Goal: Task Accomplishment & Management: Manage account settings

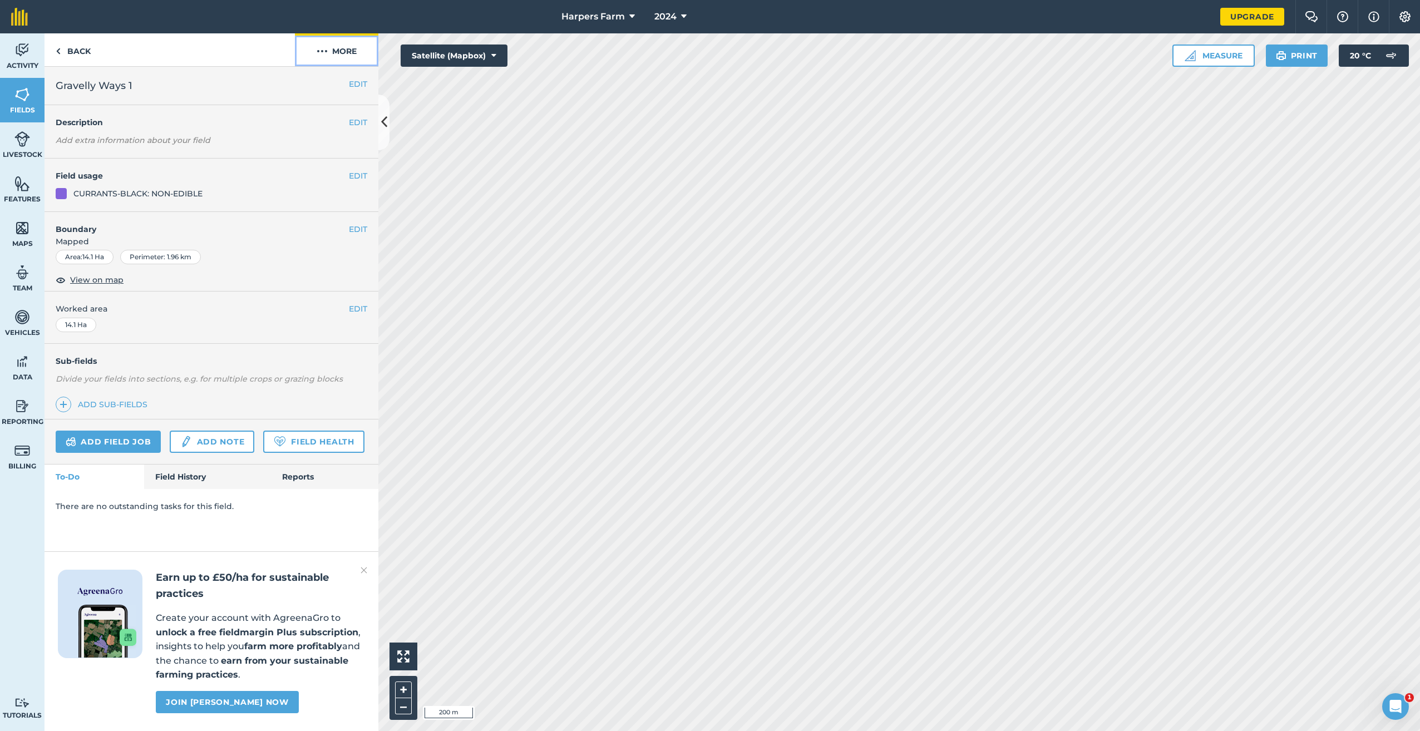
click at [337, 56] on button "More" at bounding box center [336, 49] width 83 height 33
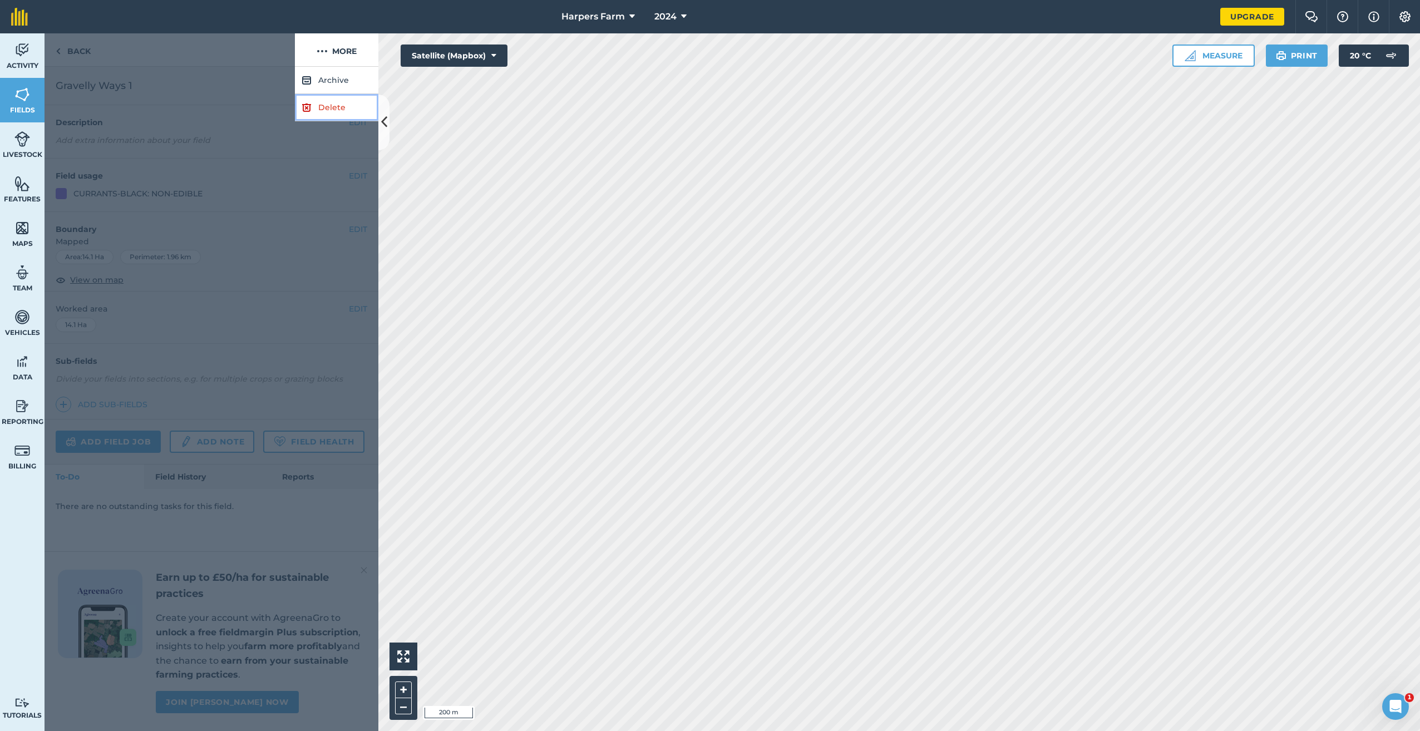
click at [340, 111] on link "Delete" at bounding box center [336, 107] width 83 height 27
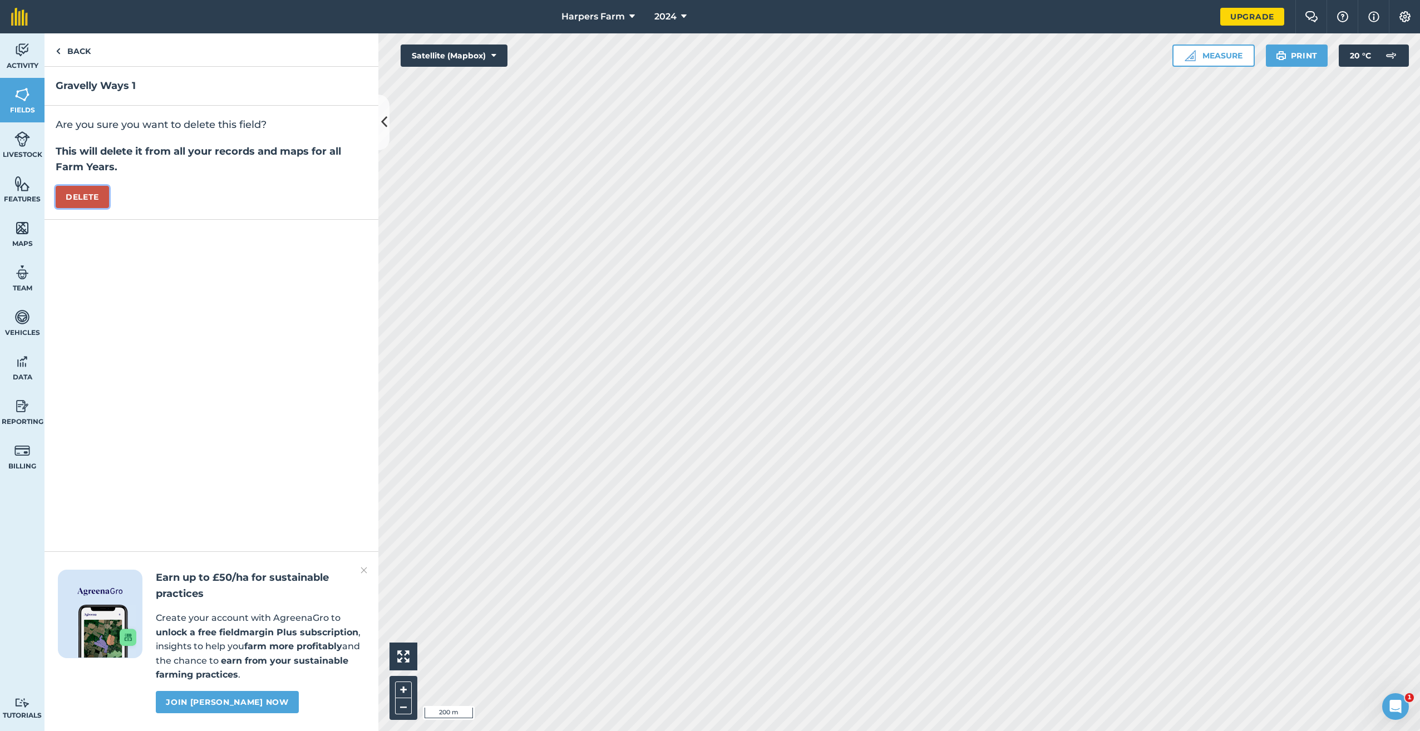
click at [98, 201] on button "Delete" at bounding box center [82, 197] width 53 height 22
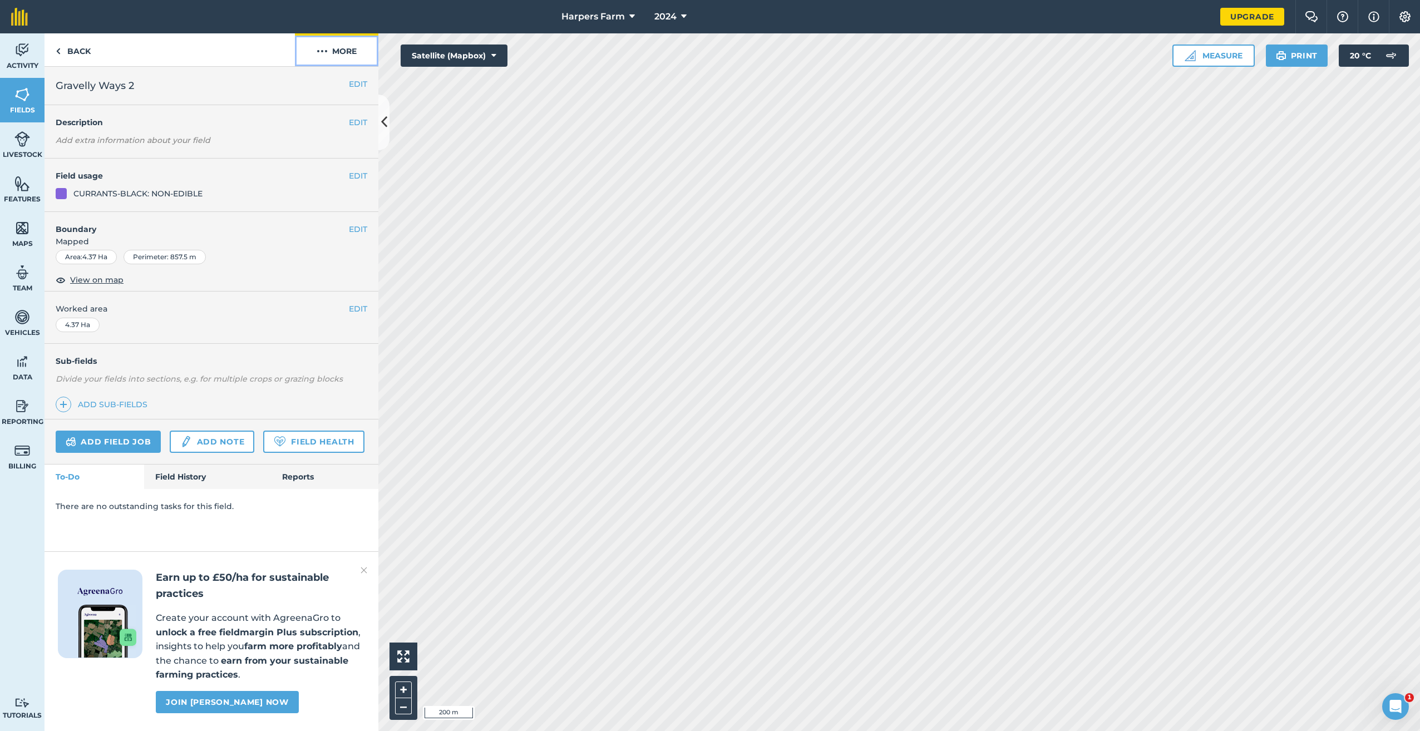
click at [339, 55] on button "More" at bounding box center [336, 49] width 83 height 33
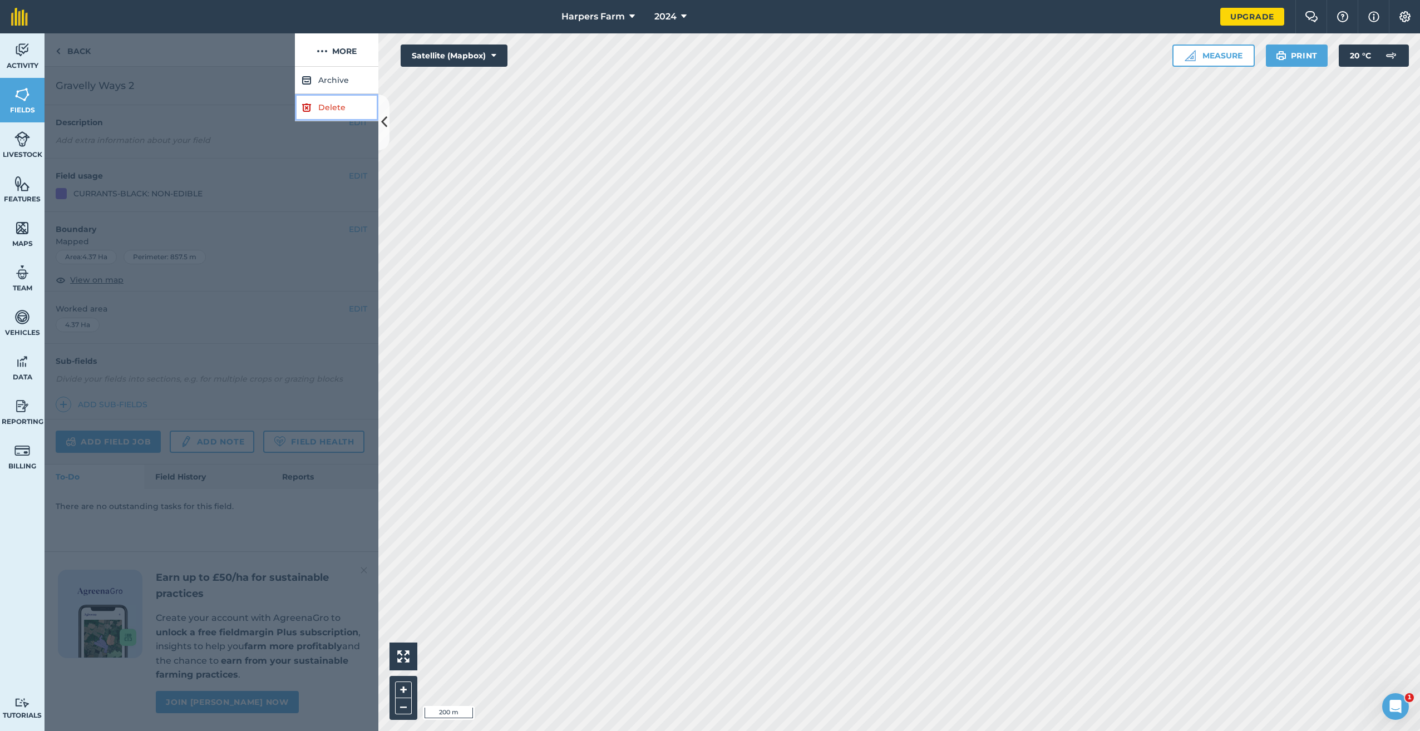
click at [334, 105] on link "Delete" at bounding box center [336, 107] width 83 height 27
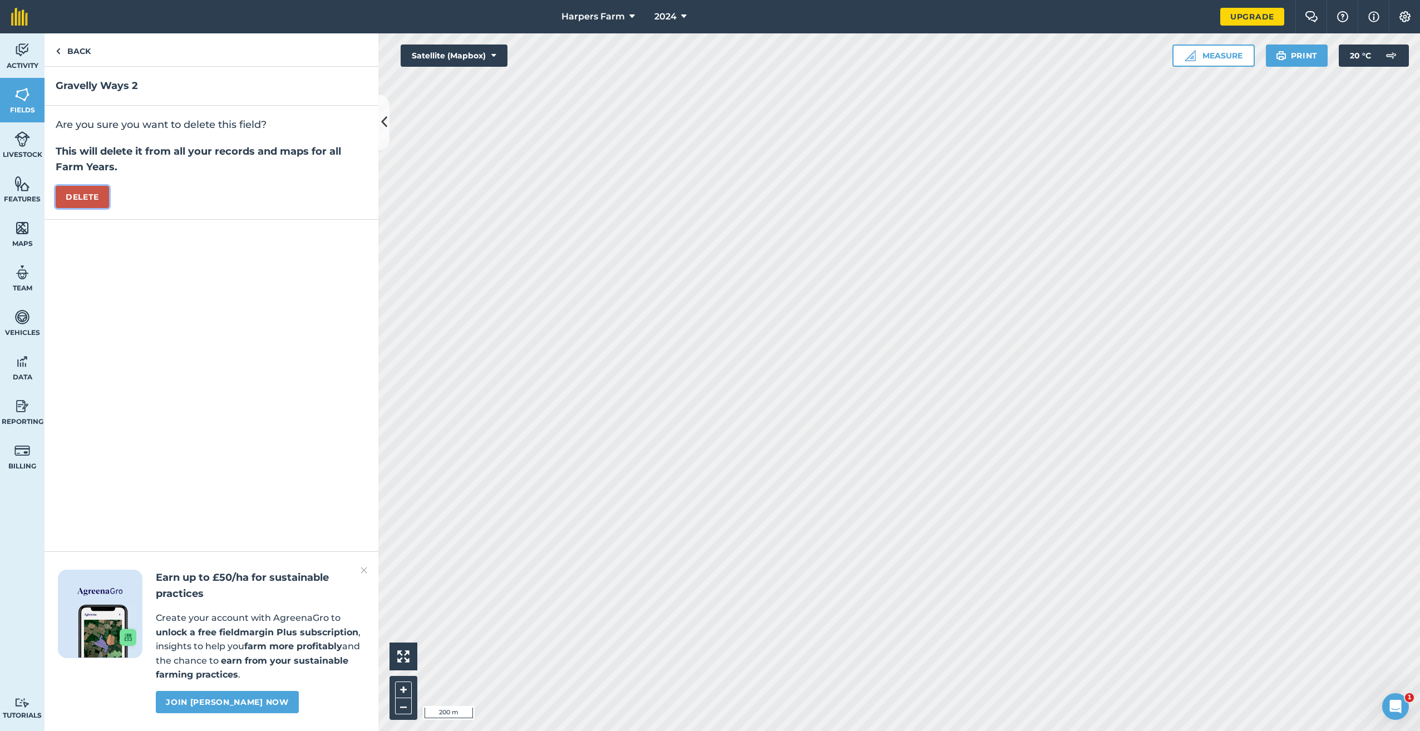
click at [73, 200] on button "Delete" at bounding box center [82, 197] width 53 height 22
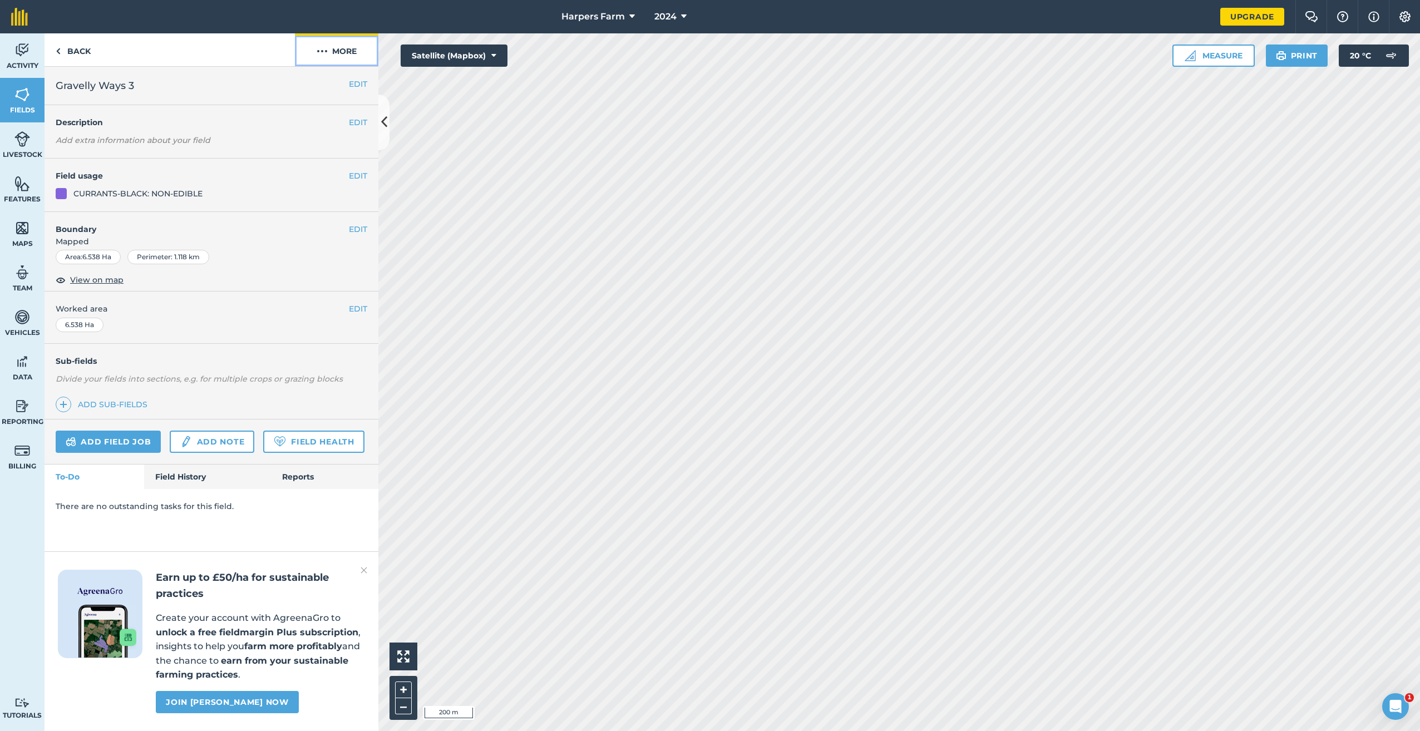
click at [332, 52] on button "More" at bounding box center [336, 49] width 83 height 33
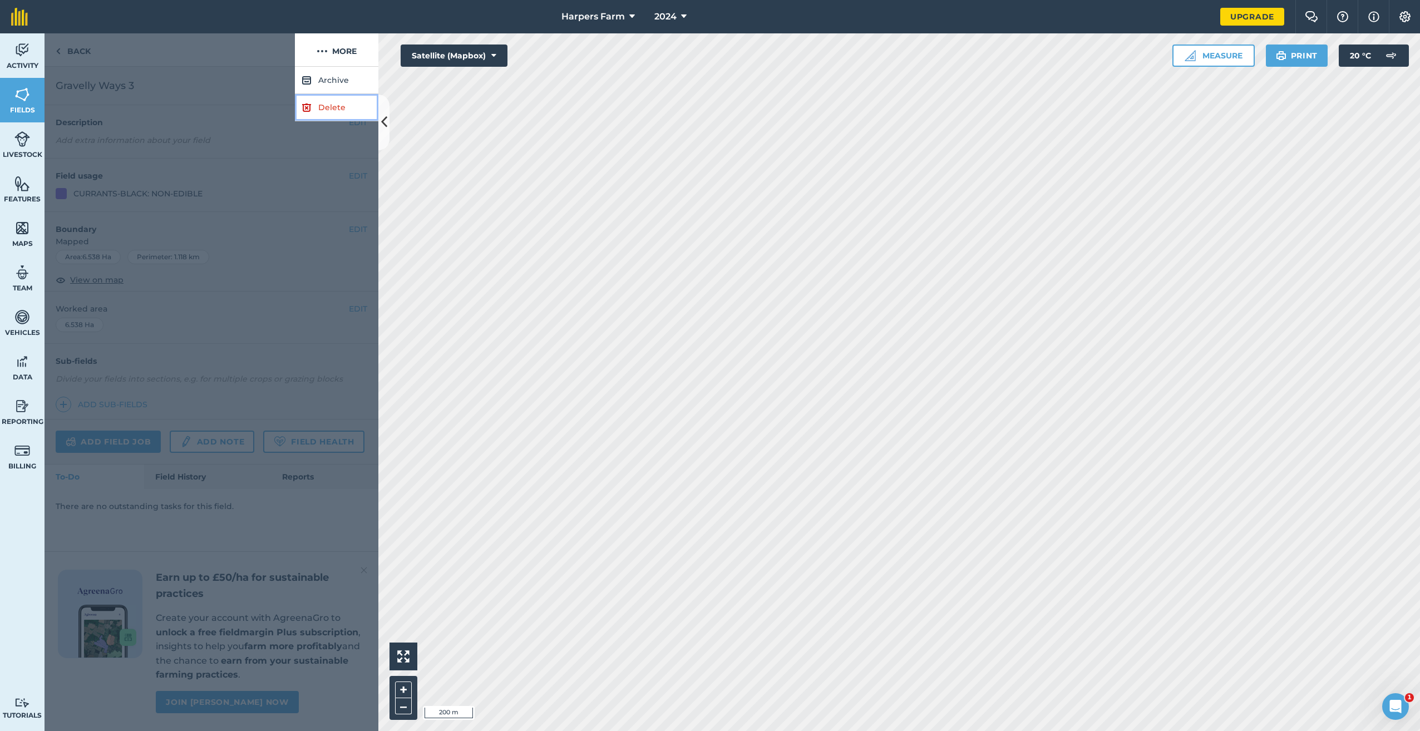
click at [323, 106] on link "Delete" at bounding box center [336, 107] width 83 height 27
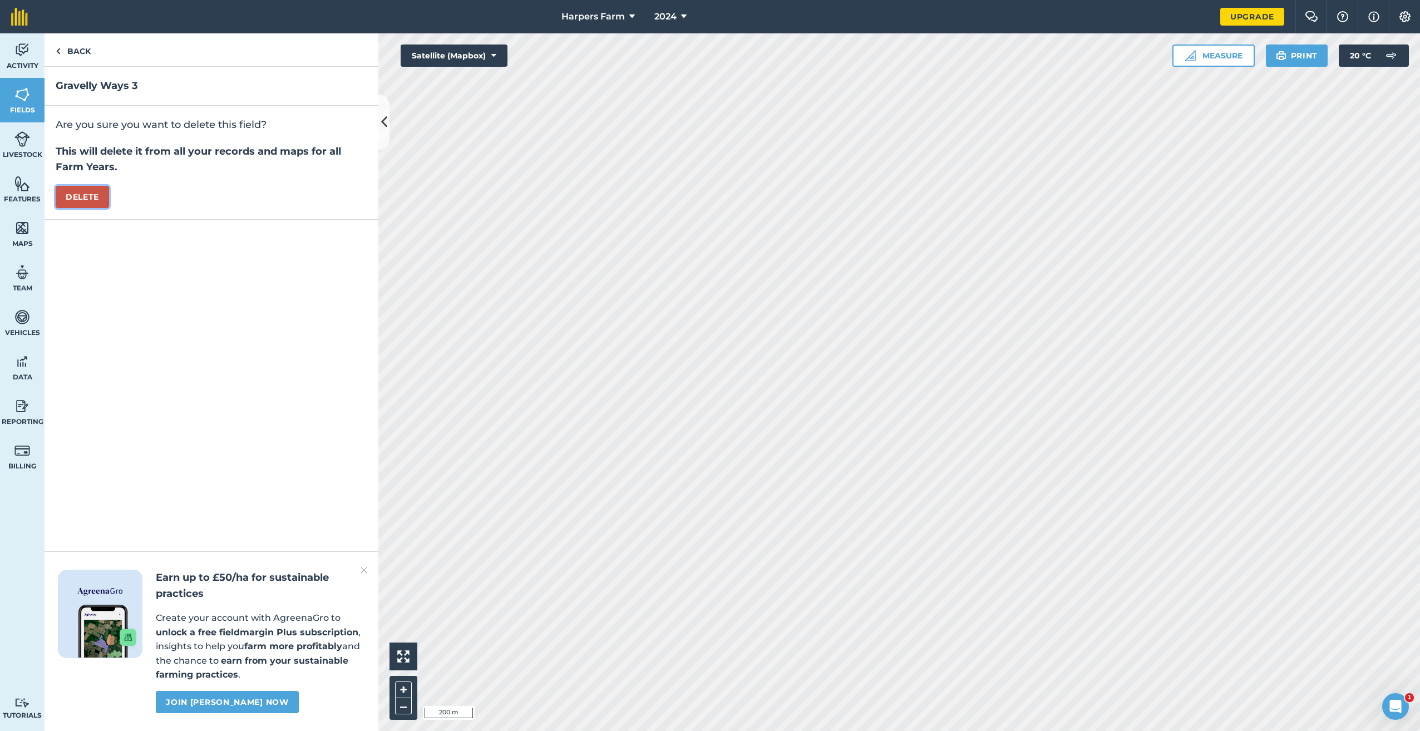
click at [95, 200] on button "Delete" at bounding box center [82, 197] width 53 height 22
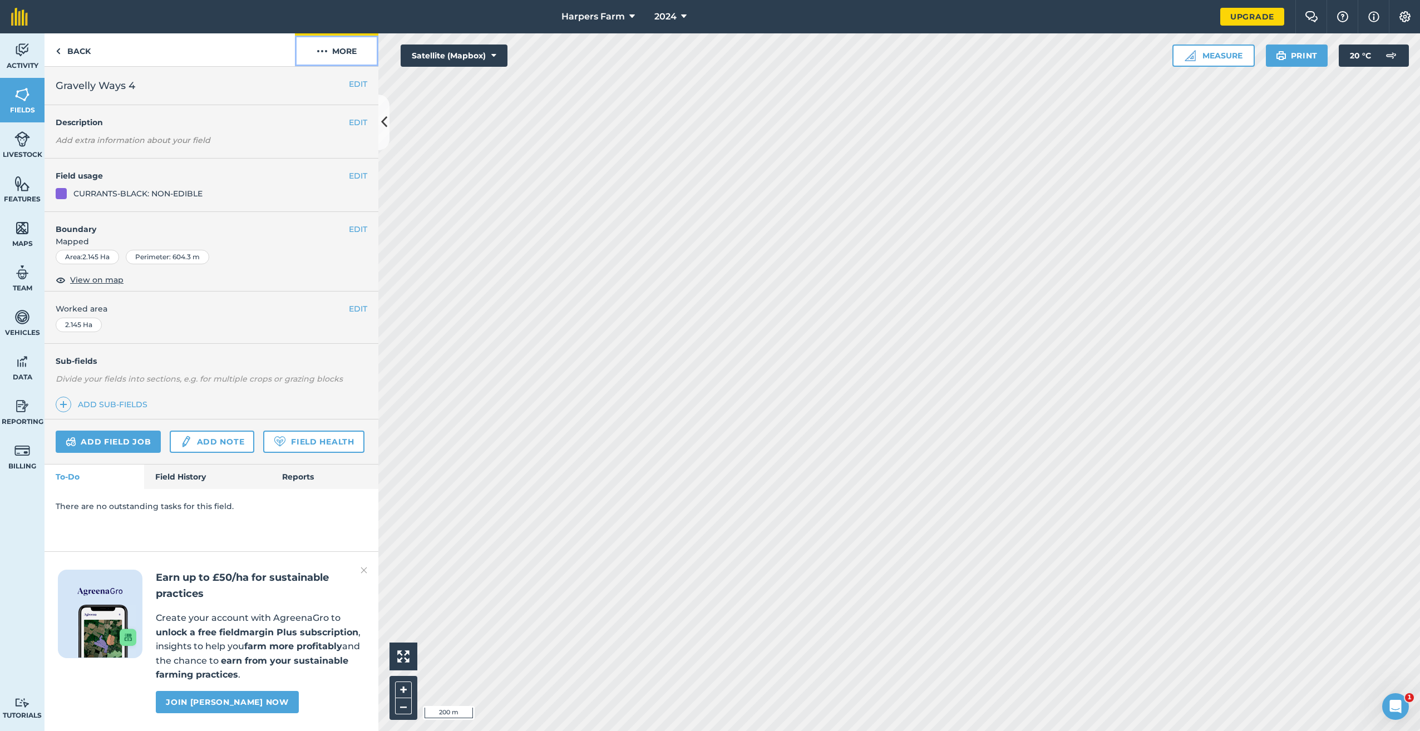
click at [328, 56] on button "More" at bounding box center [336, 49] width 83 height 33
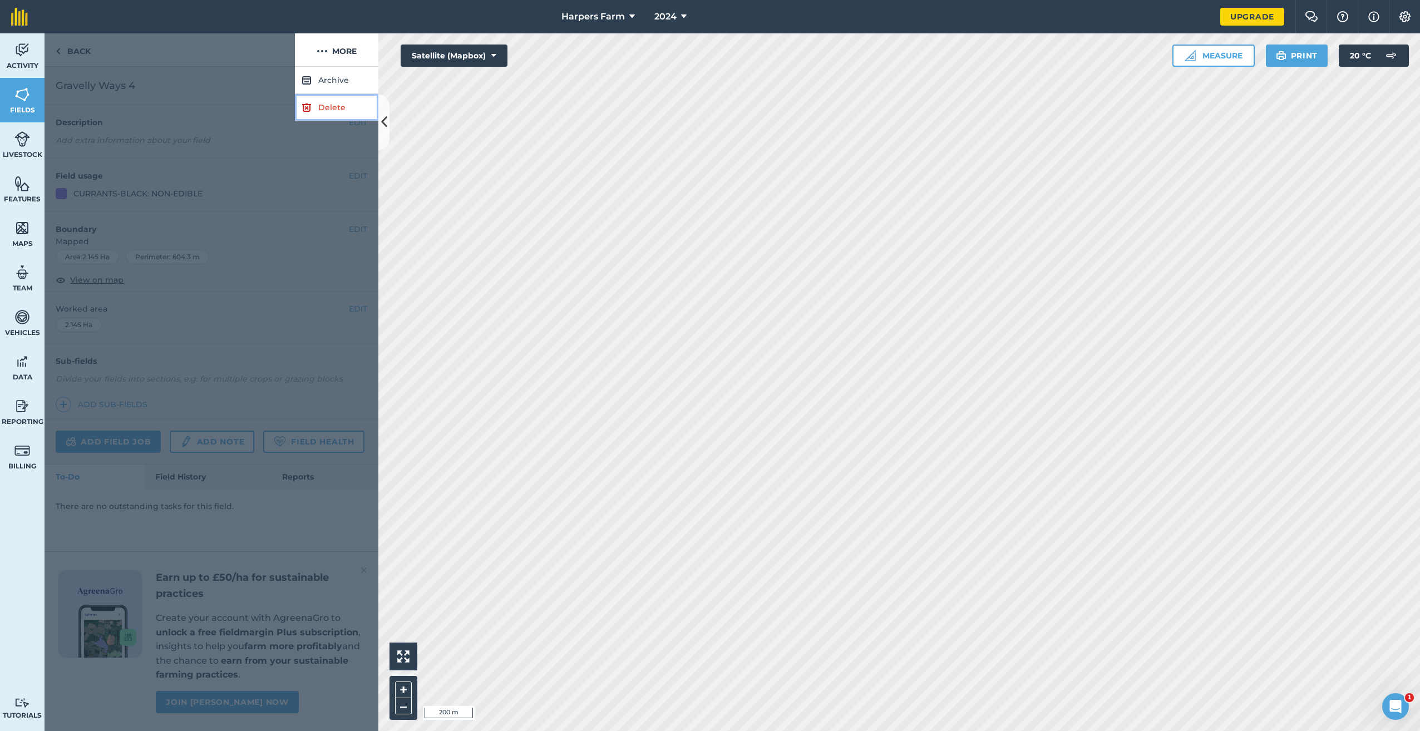
click at [320, 112] on link "Delete" at bounding box center [336, 107] width 83 height 27
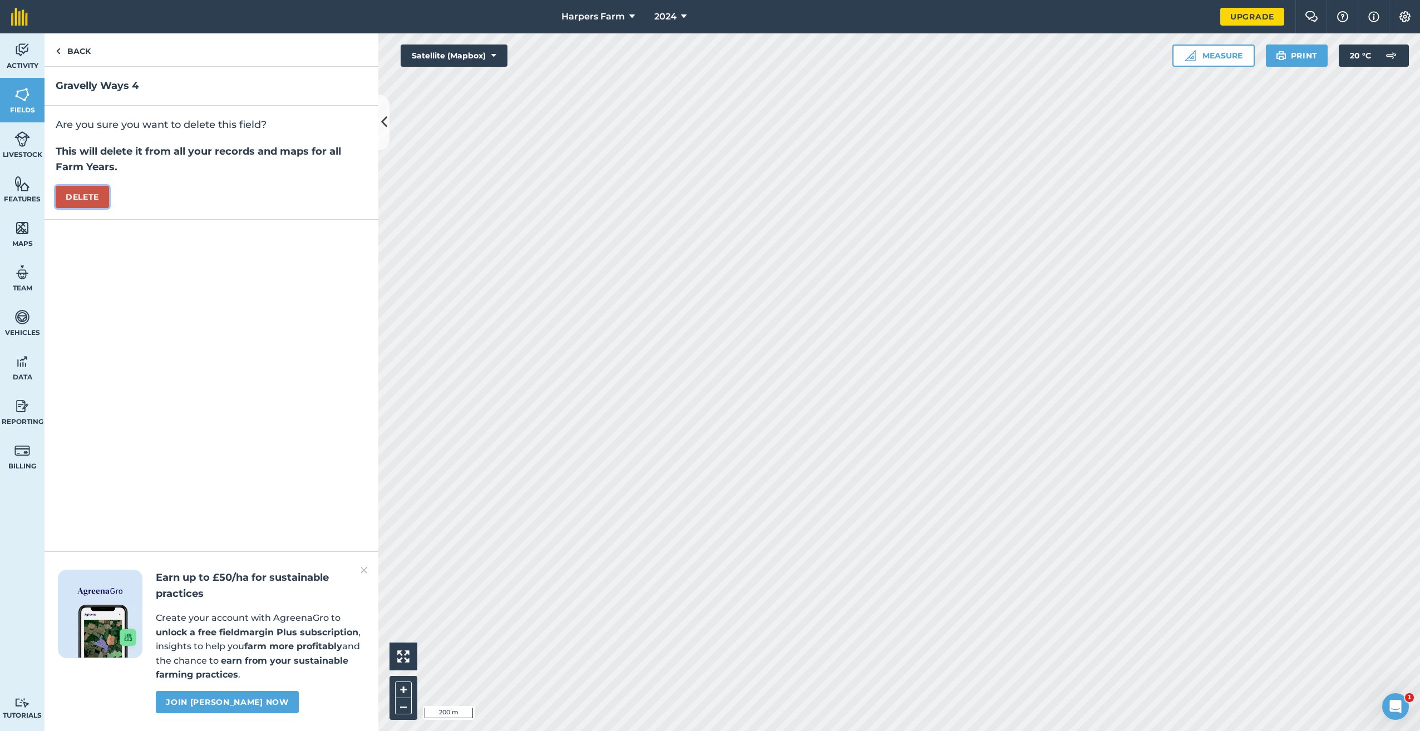
click at [97, 190] on button "Delete" at bounding box center [82, 197] width 53 height 22
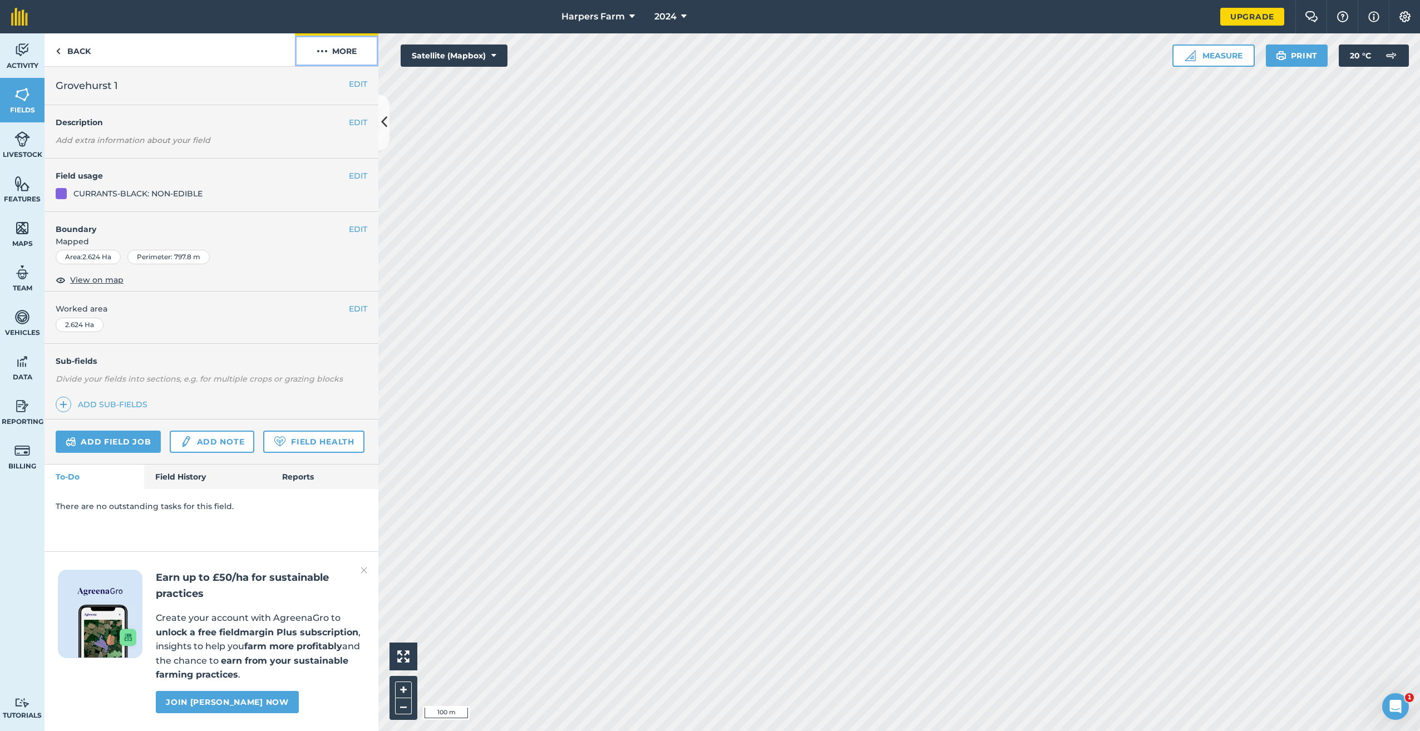
click at [342, 50] on button "More" at bounding box center [336, 49] width 83 height 33
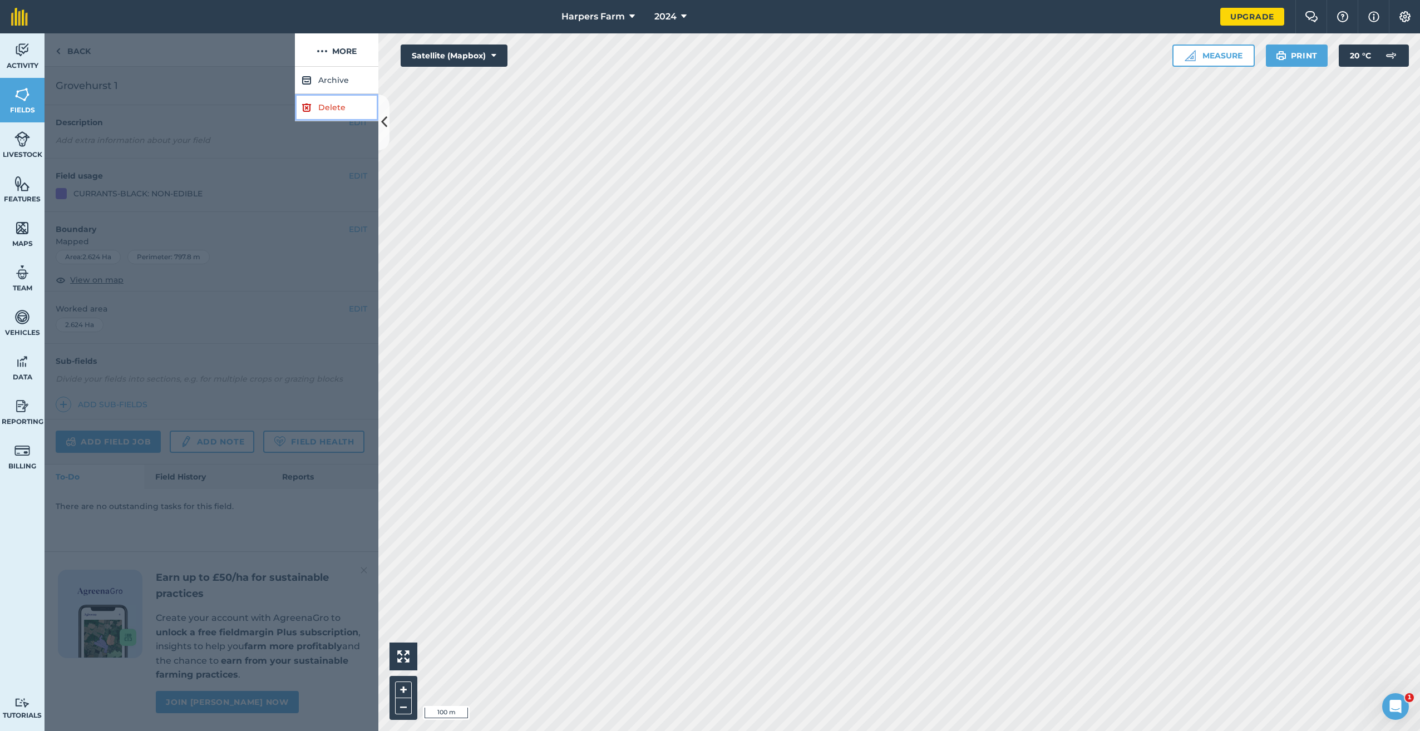
click at [335, 113] on link "Delete" at bounding box center [336, 107] width 83 height 27
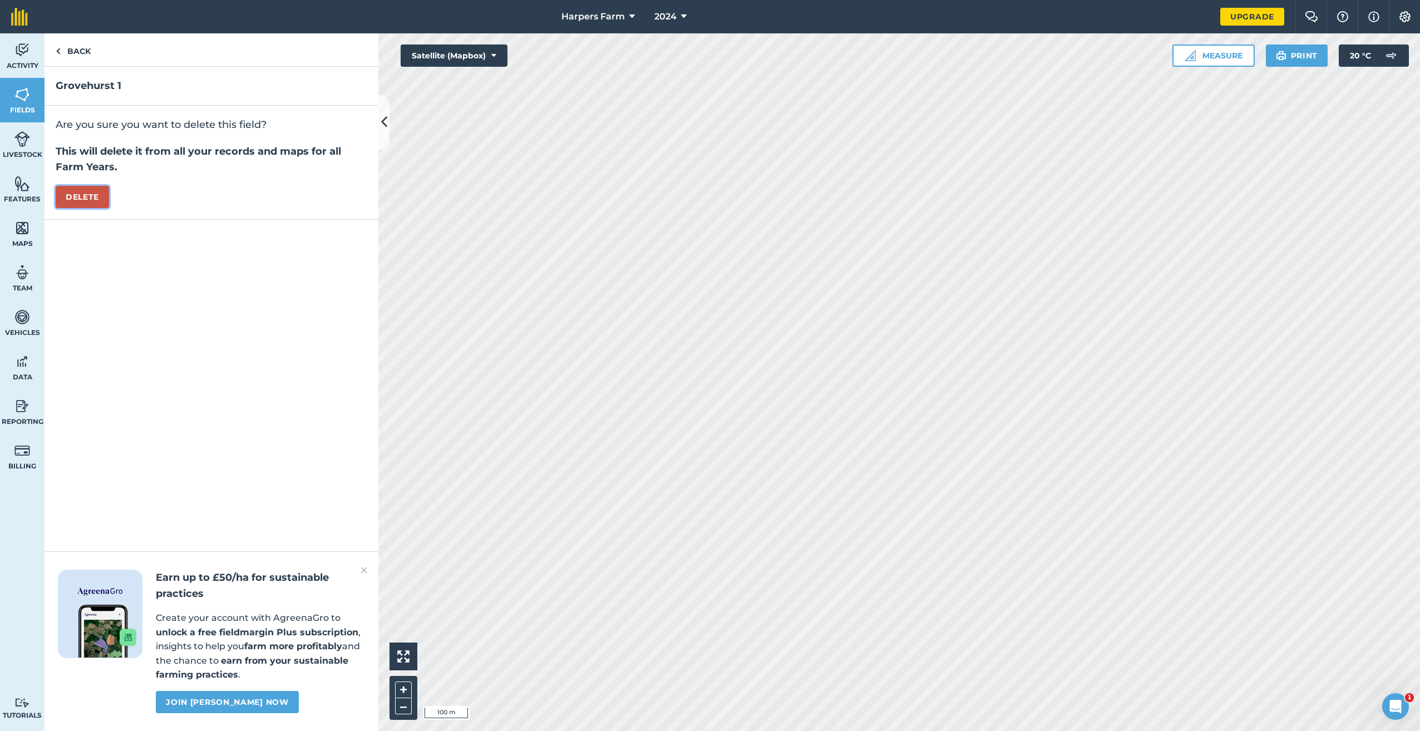
click at [101, 195] on button "Delete" at bounding box center [82, 197] width 53 height 22
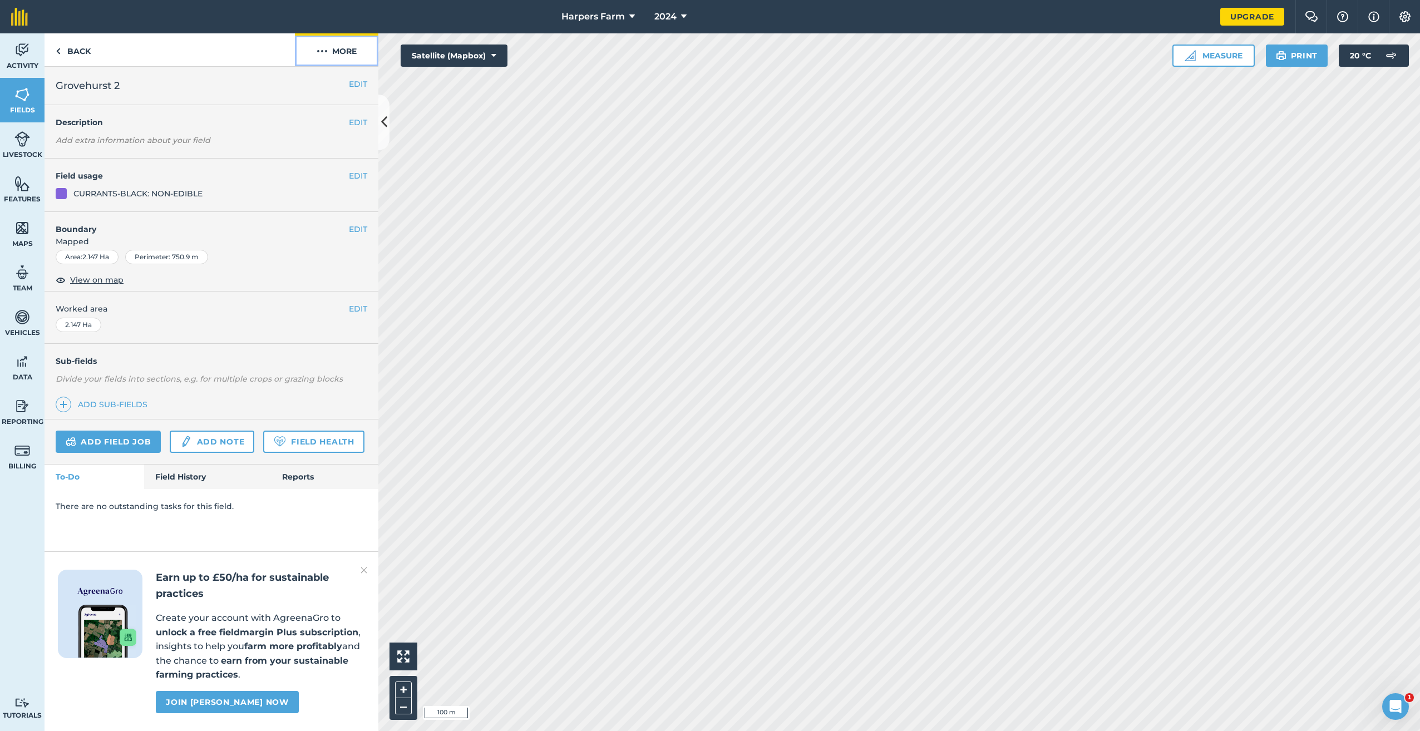
click at [347, 56] on button "More" at bounding box center [336, 49] width 83 height 33
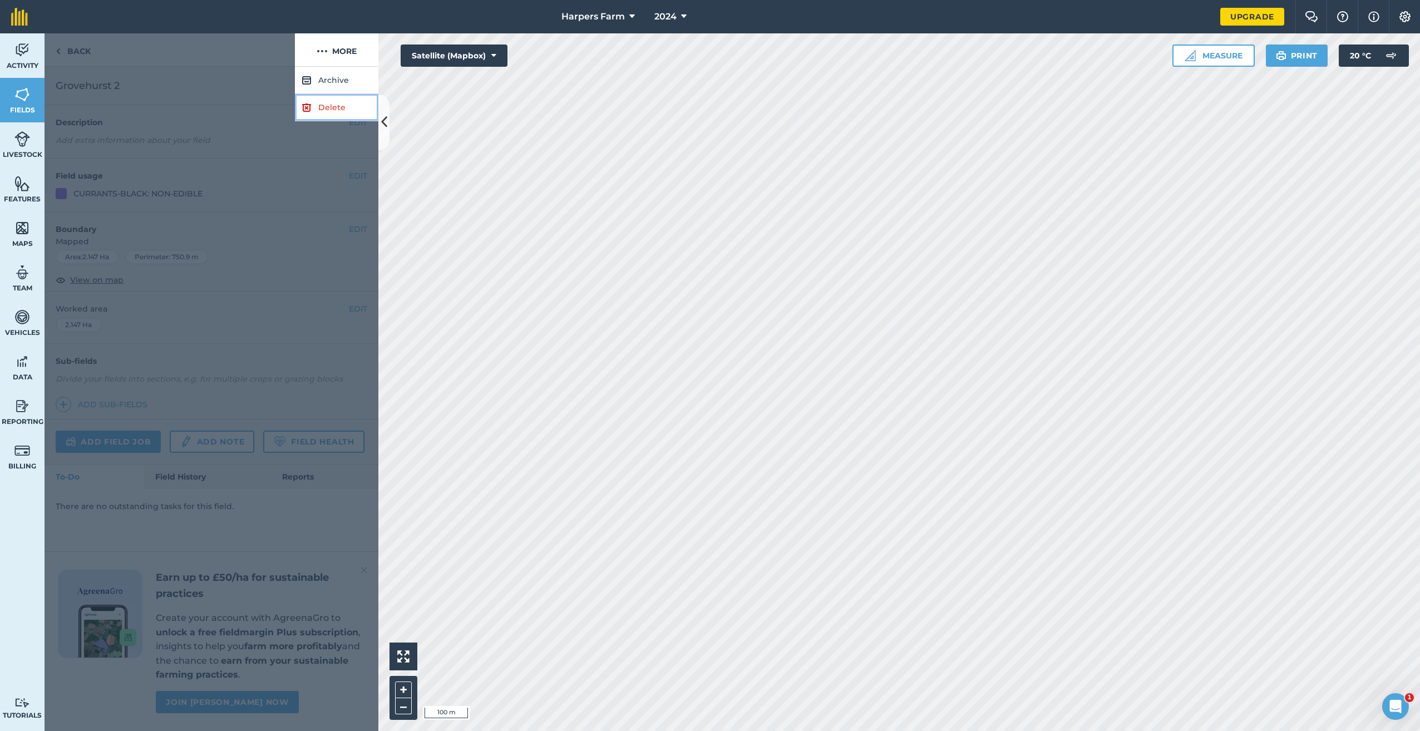
click at [325, 110] on link "Delete" at bounding box center [336, 107] width 83 height 27
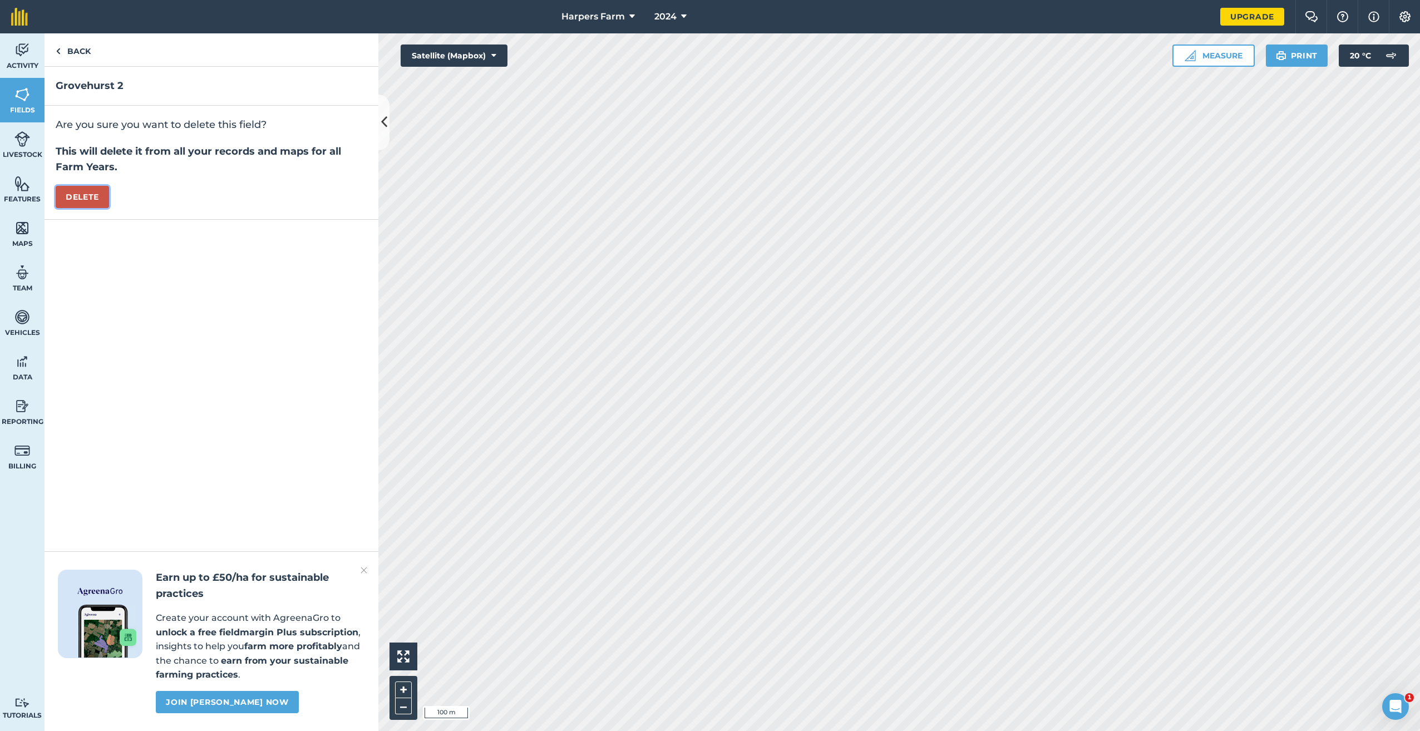
click at [95, 194] on button "Delete" at bounding box center [82, 197] width 53 height 22
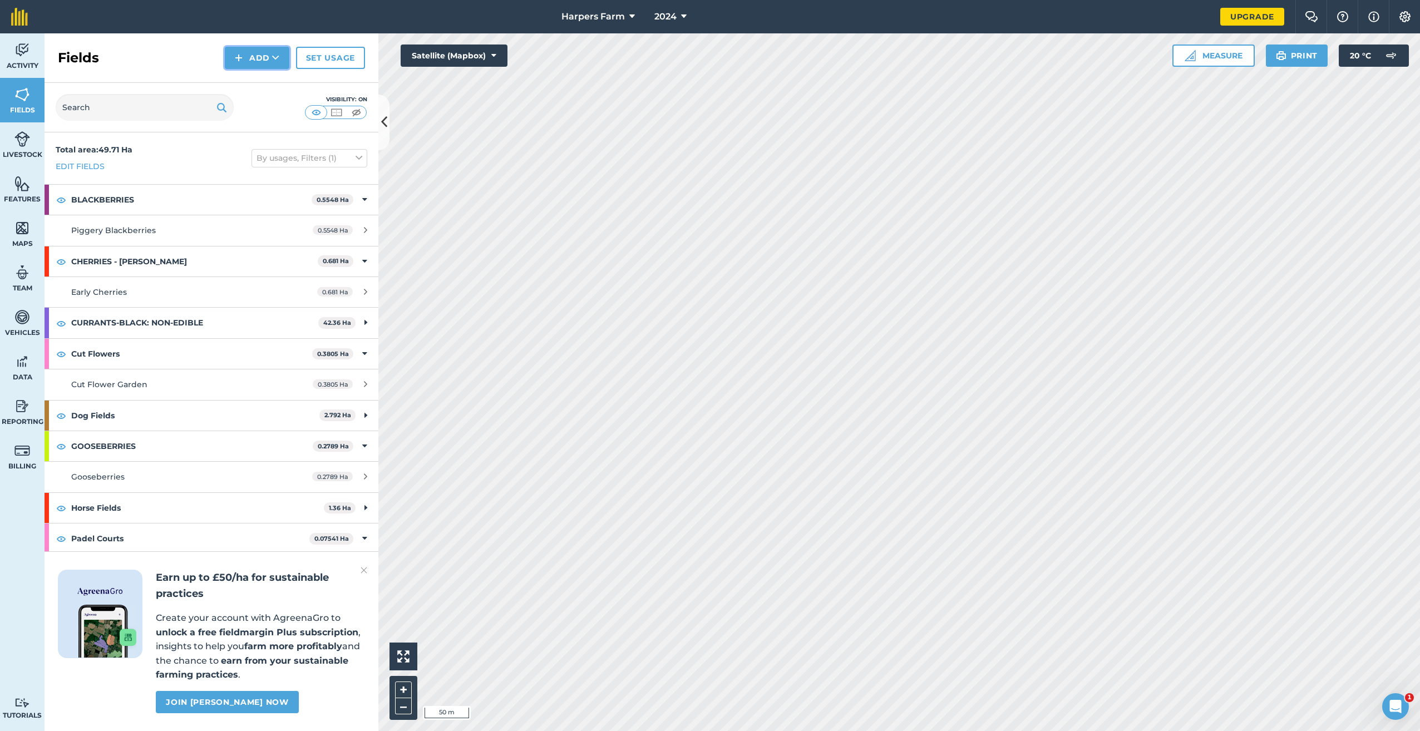
click at [262, 60] on button "Add" at bounding box center [257, 58] width 65 height 22
click at [258, 91] on link "Draw" at bounding box center [256, 83] width 61 height 24
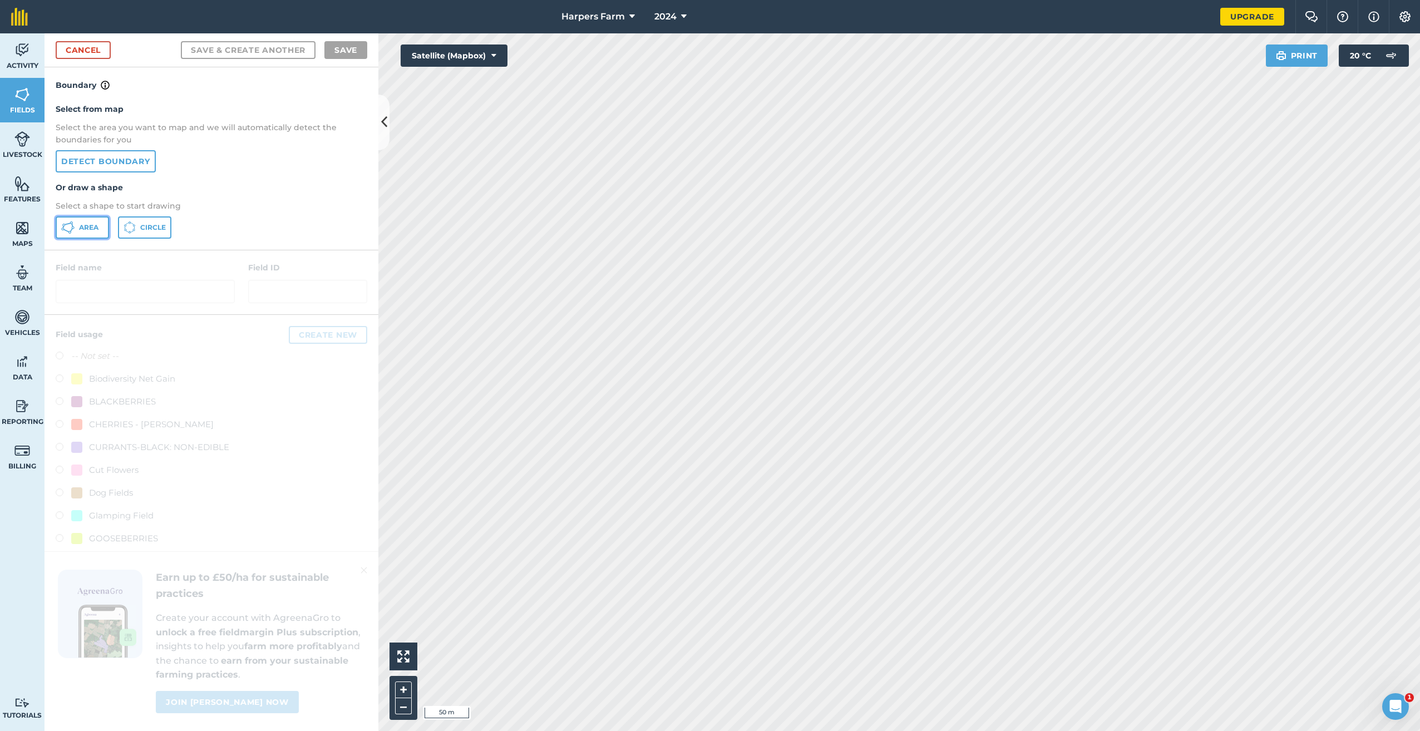
click at [86, 231] on span "Area" at bounding box center [88, 227] width 19 height 9
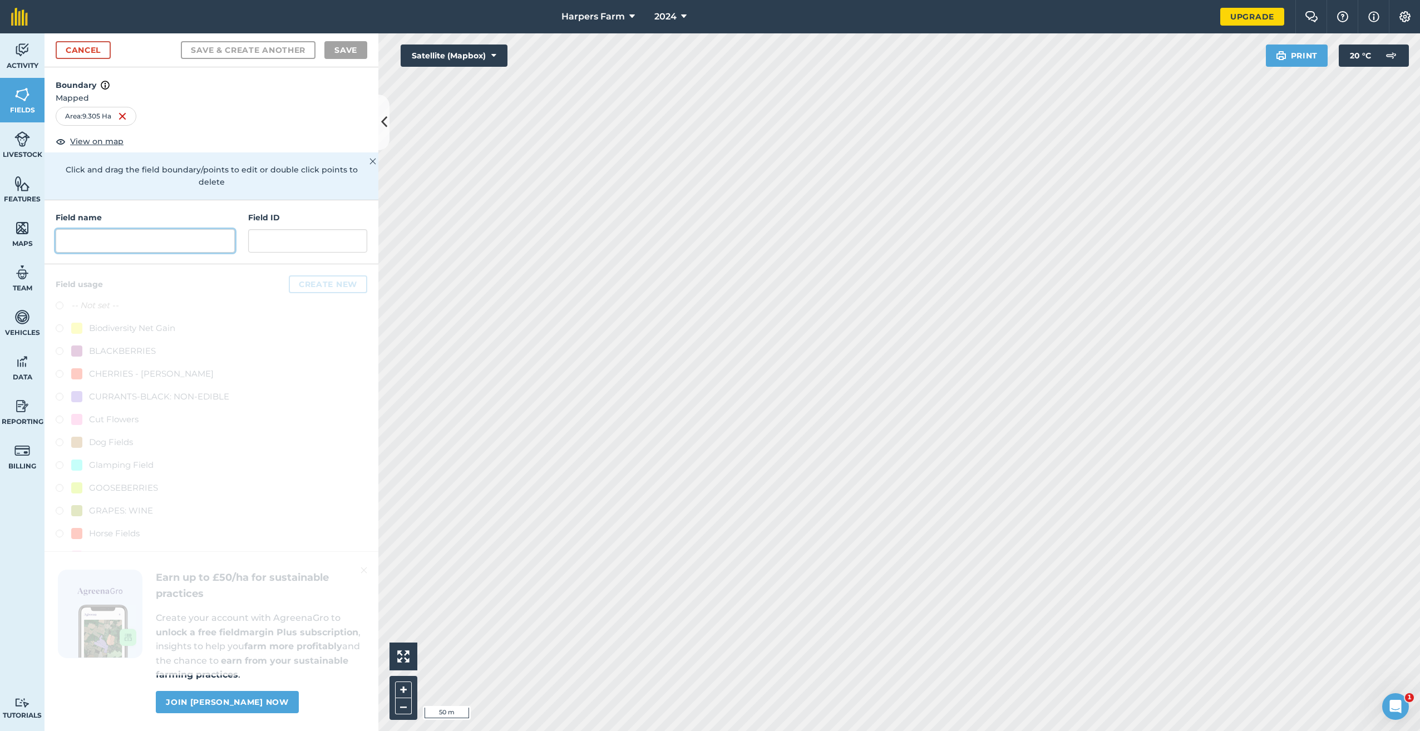
click at [117, 229] on input "text" at bounding box center [145, 240] width 179 height 23
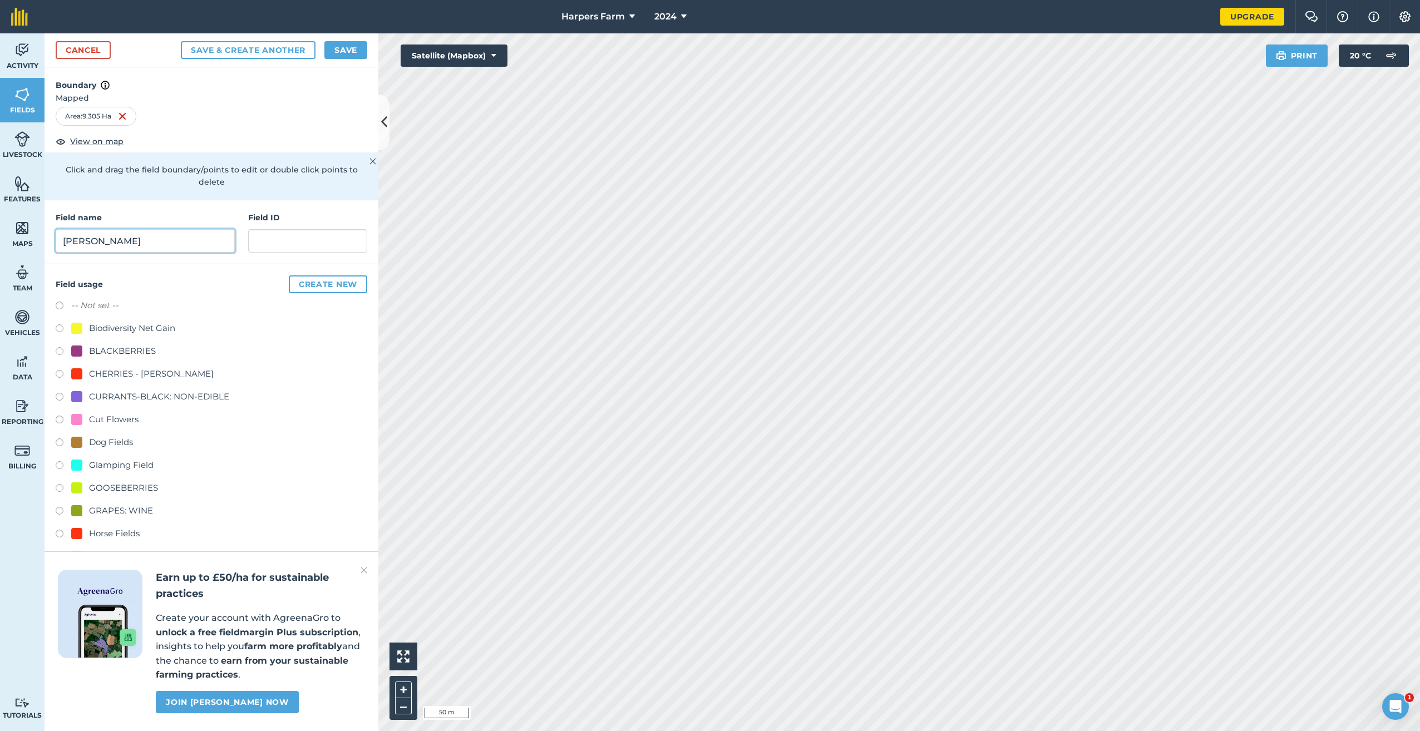
type input "[PERSON_NAME]"
click at [136, 390] on div "CURRANTS-BLACK: NON-EDIBLE" at bounding box center [159, 396] width 140 height 13
radio input "true"
click at [361, 50] on button "Save" at bounding box center [345, 50] width 43 height 18
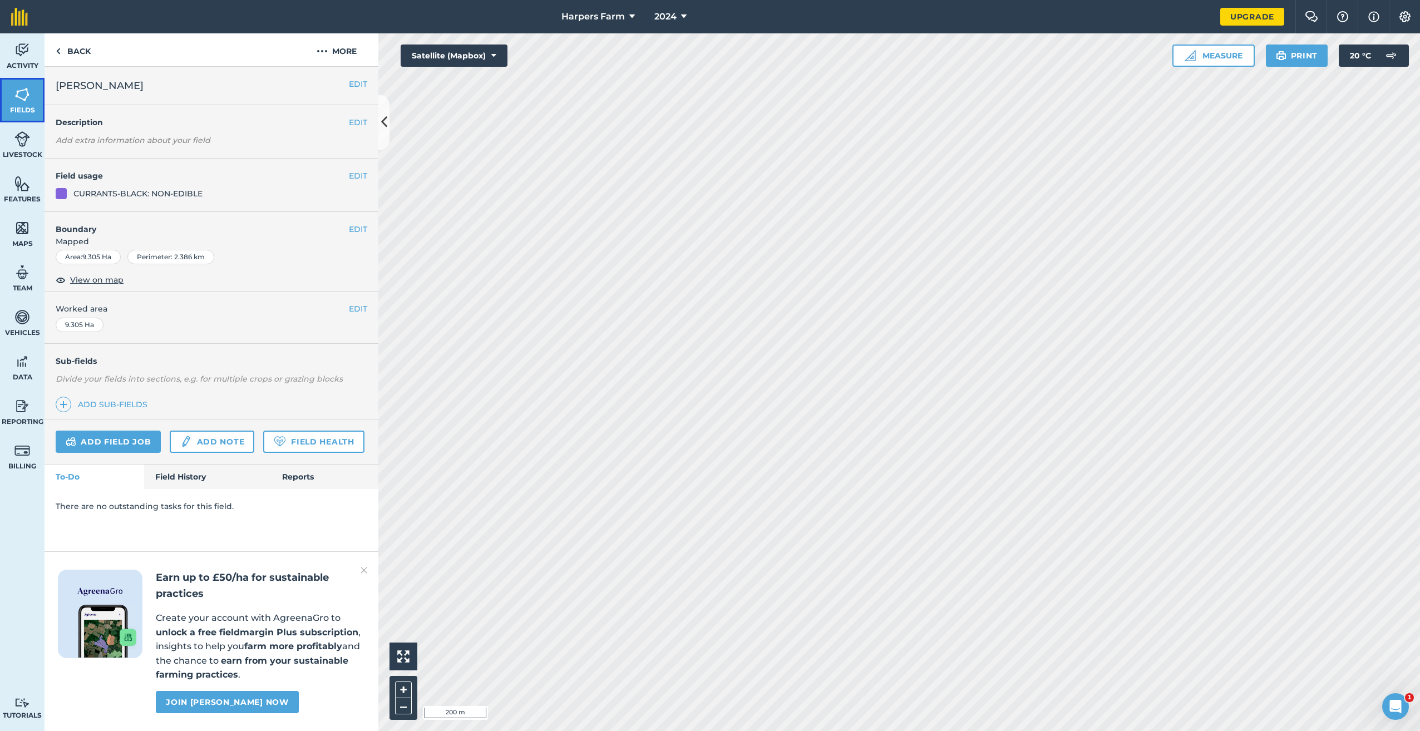
click at [26, 96] on img at bounding box center [22, 94] width 16 height 17
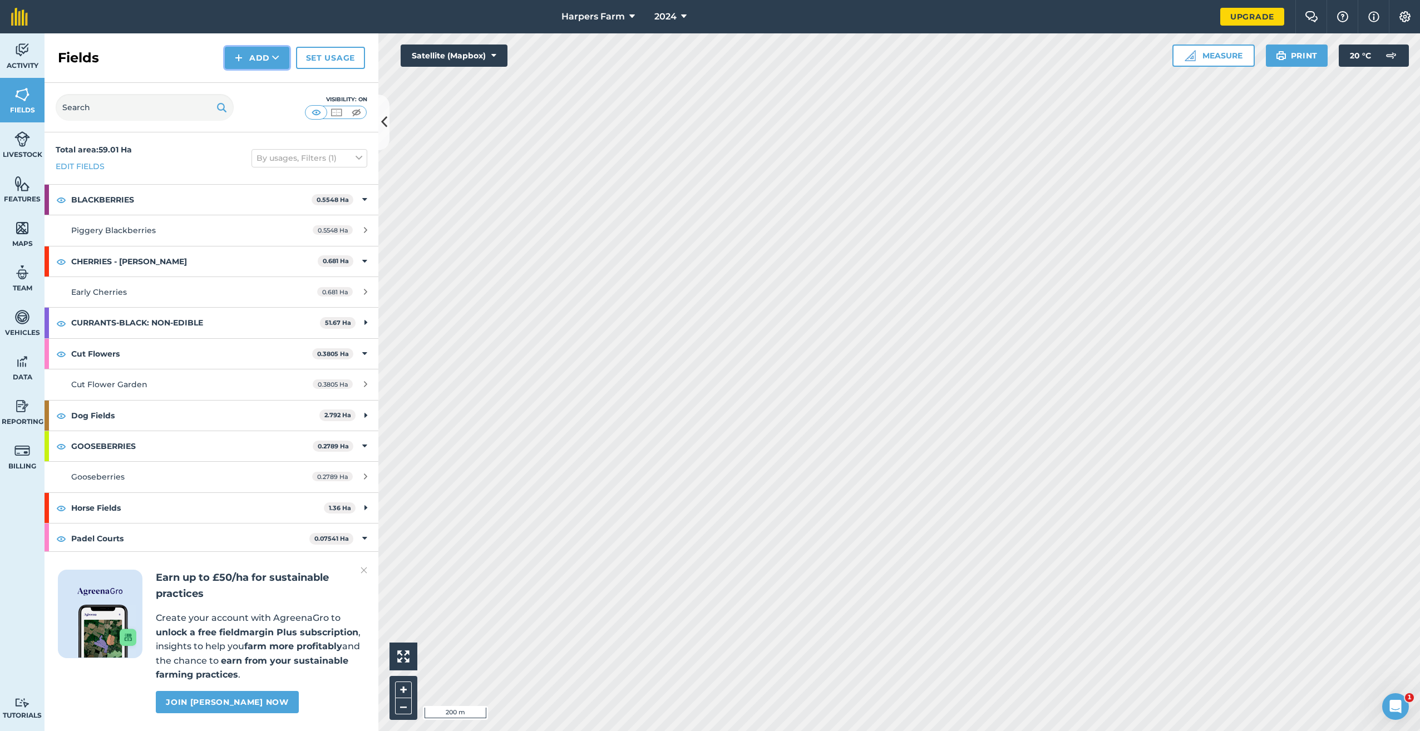
click at [261, 58] on button "Add" at bounding box center [257, 58] width 65 height 22
click at [242, 85] on link "Draw" at bounding box center [256, 83] width 61 height 24
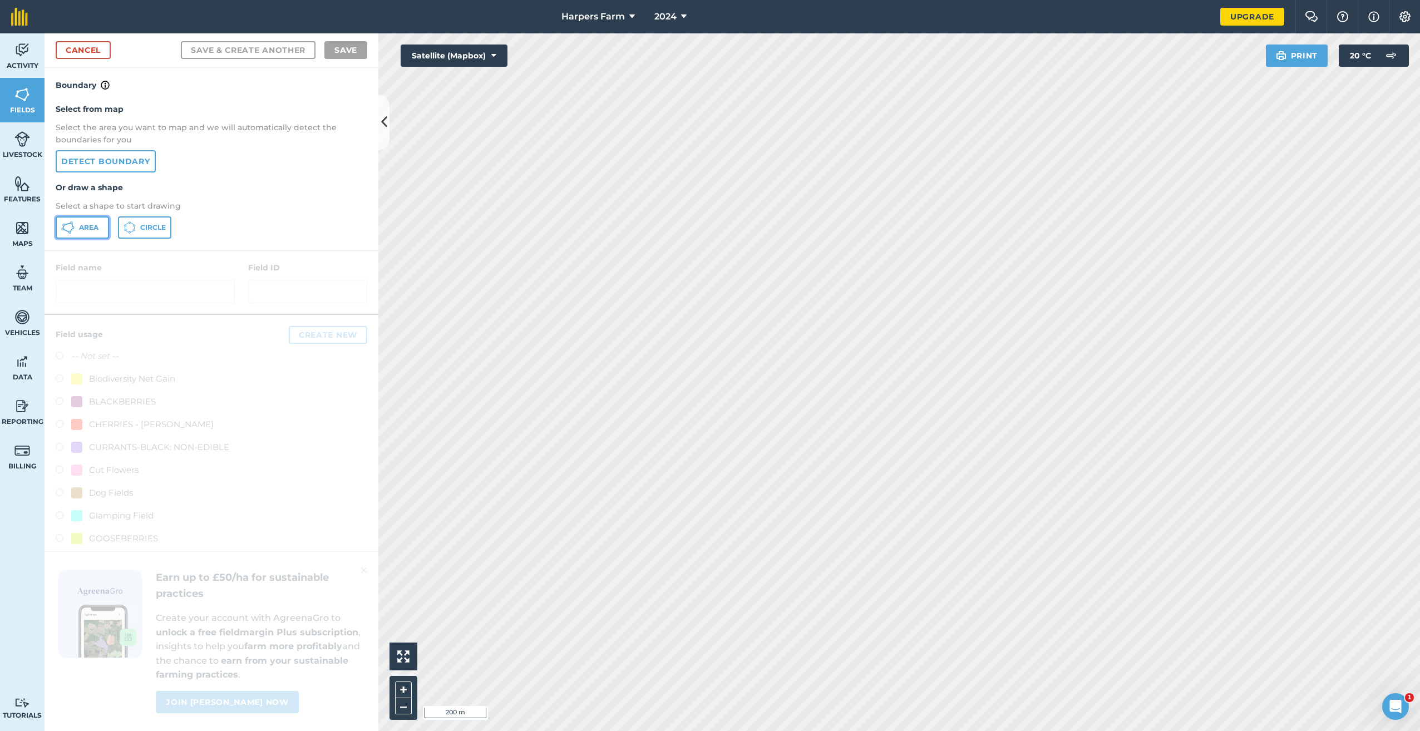
click at [98, 233] on button "Area" at bounding box center [82, 227] width 53 height 22
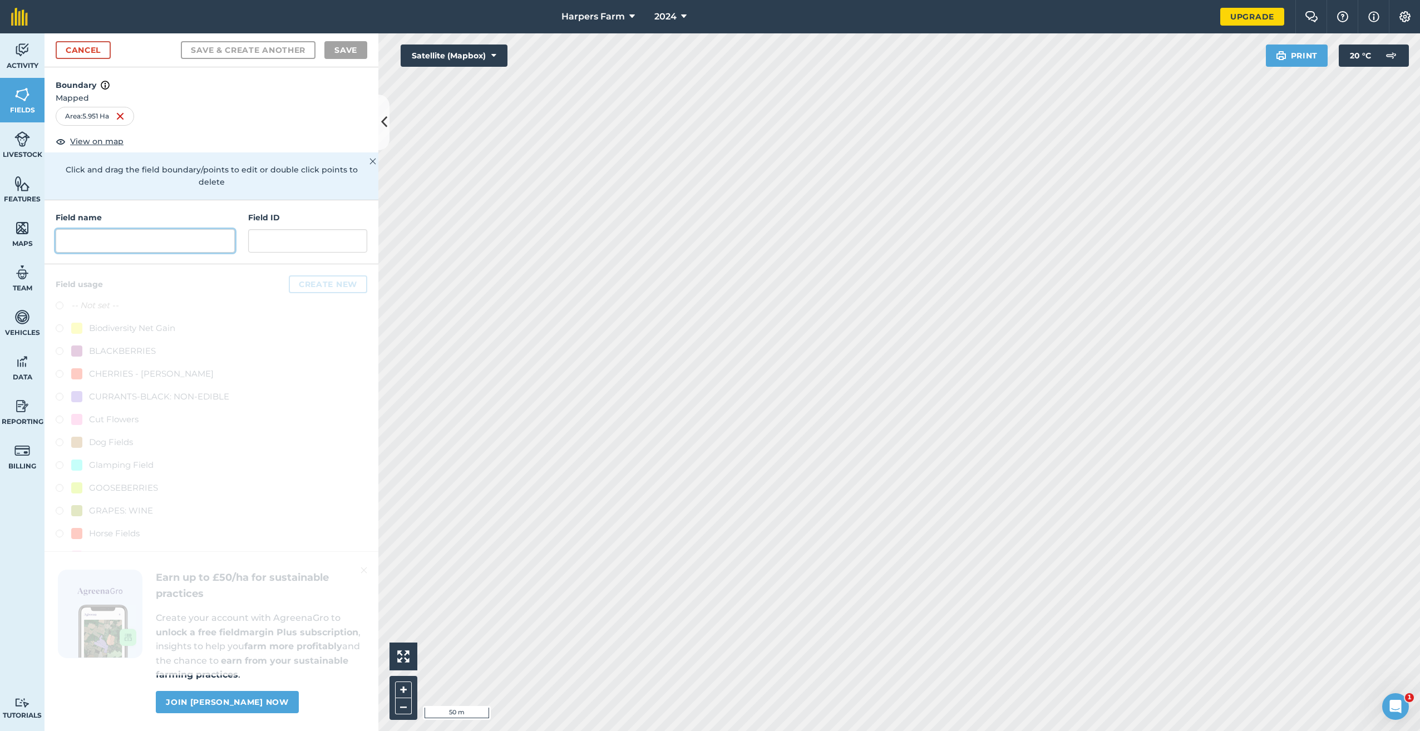
click at [166, 230] on input "text" at bounding box center [145, 240] width 179 height 23
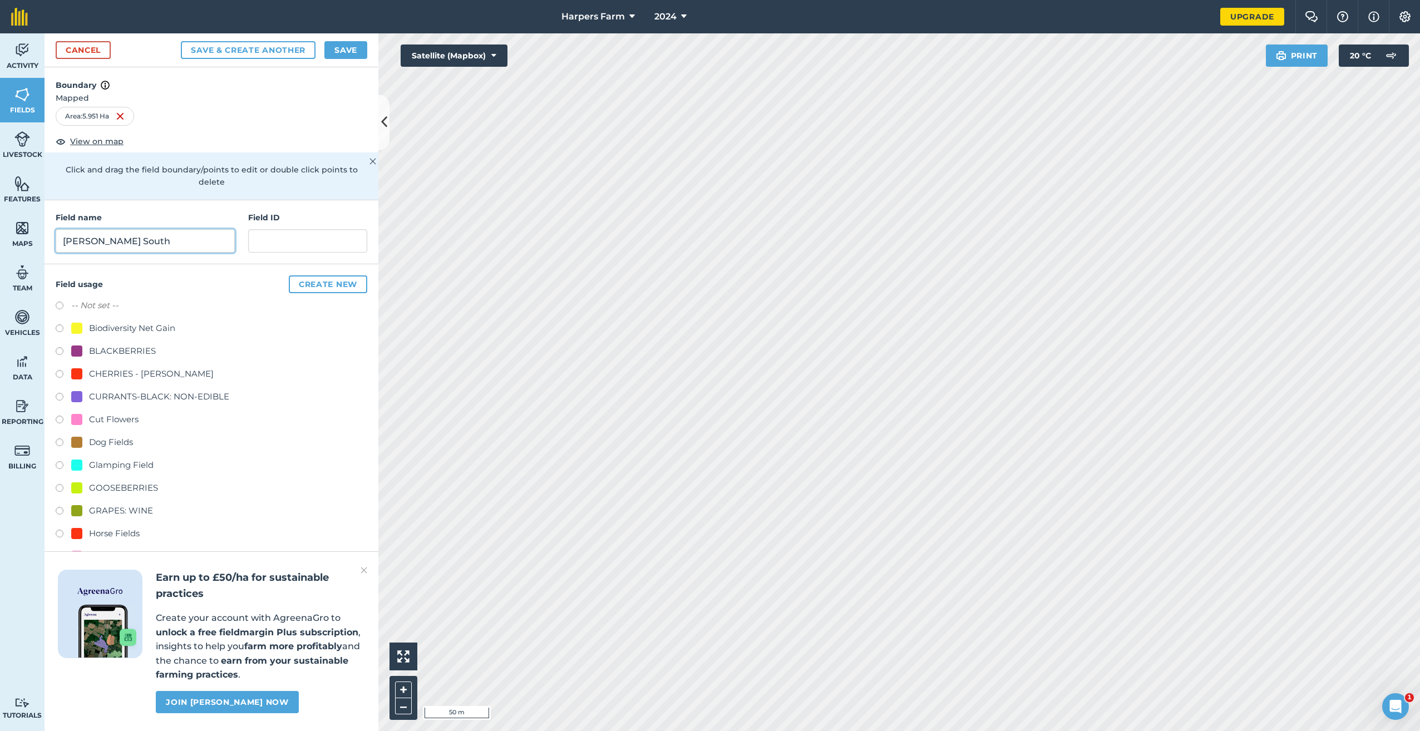
type input "[PERSON_NAME] South"
click at [160, 390] on div "CURRANTS-BLACK: NON-EDIBLE" at bounding box center [159, 396] width 140 height 13
radio input "true"
click at [345, 50] on button "Save" at bounding box center [345, 50] width 43 height 18
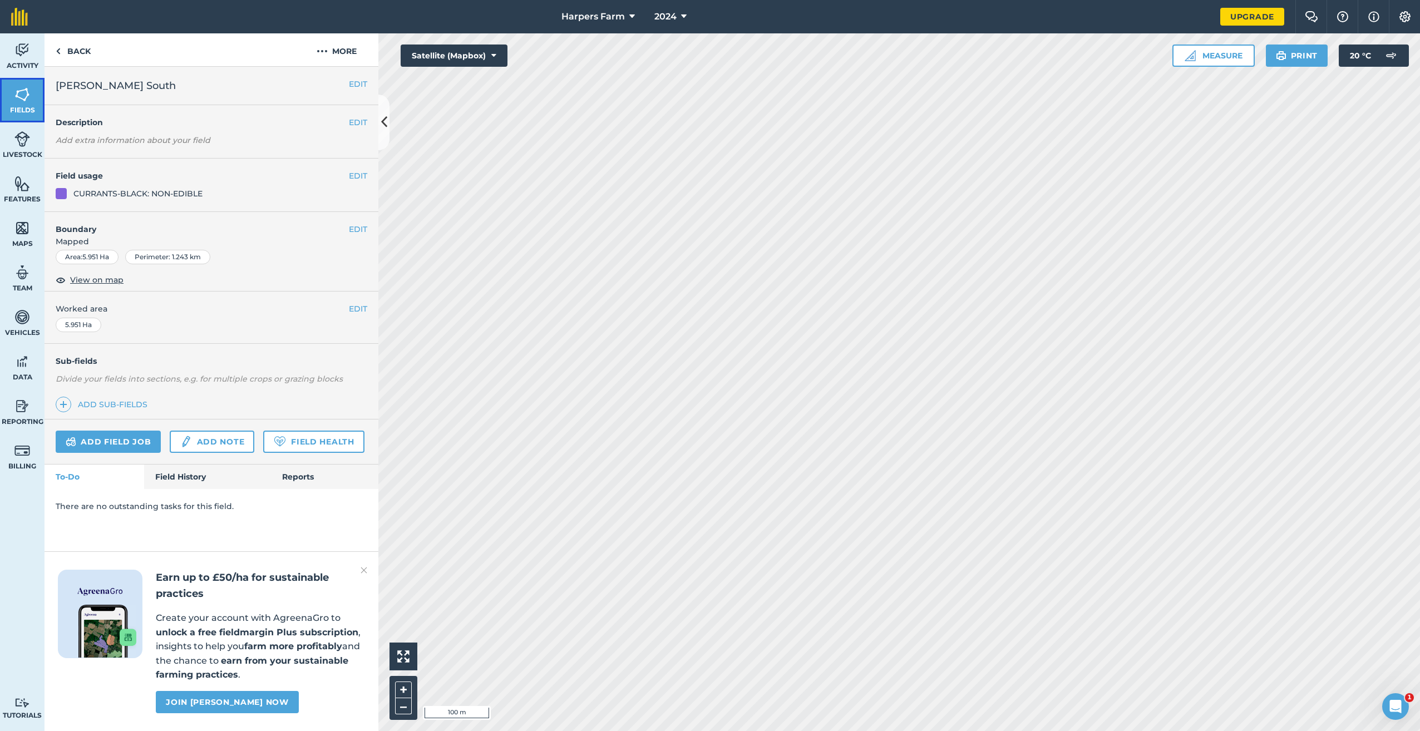
drag, startPoint x: 26, startPoint y: 102, endPoint x: 41, endPoint y: 102, distance: 14.5
click at [26, 102] on img at bounding box center [22, 94] width 16 height 17
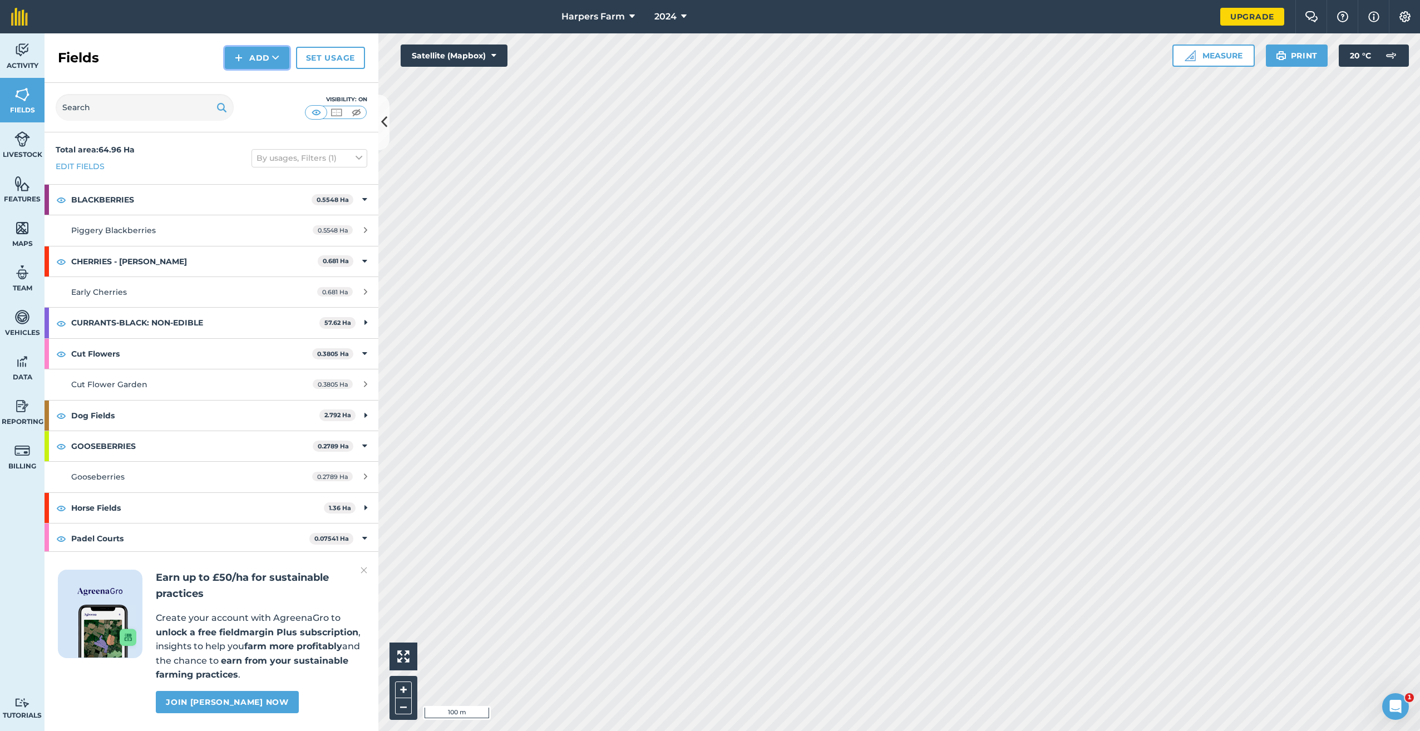
click at [263, 63] on button "Add" at bounding box center [257, 58] width 65 height 22
click at [253, 85] on link "Draw" at bounding box center [256, 83] width 61 height 24
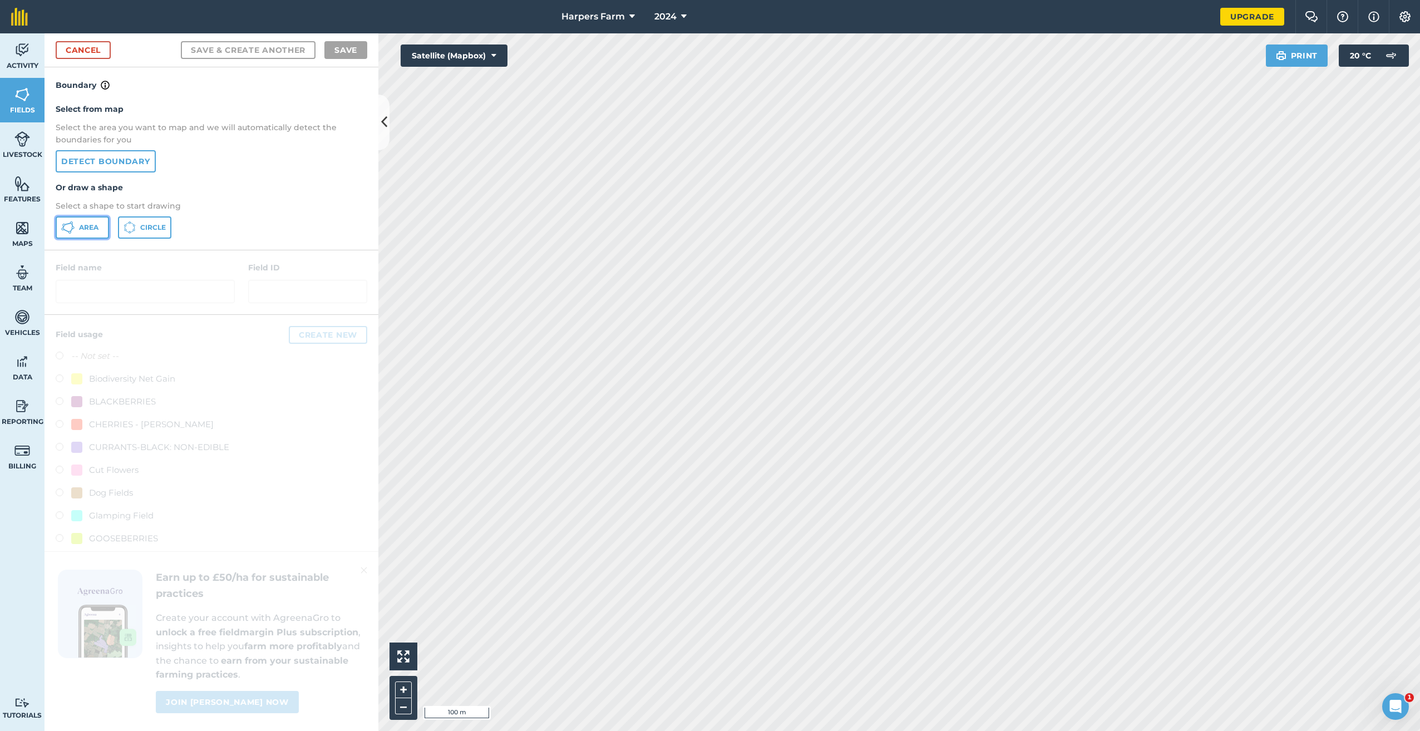
click at [101, 226] on button "Area" at bounding box center [82, 227] width 53 height 22
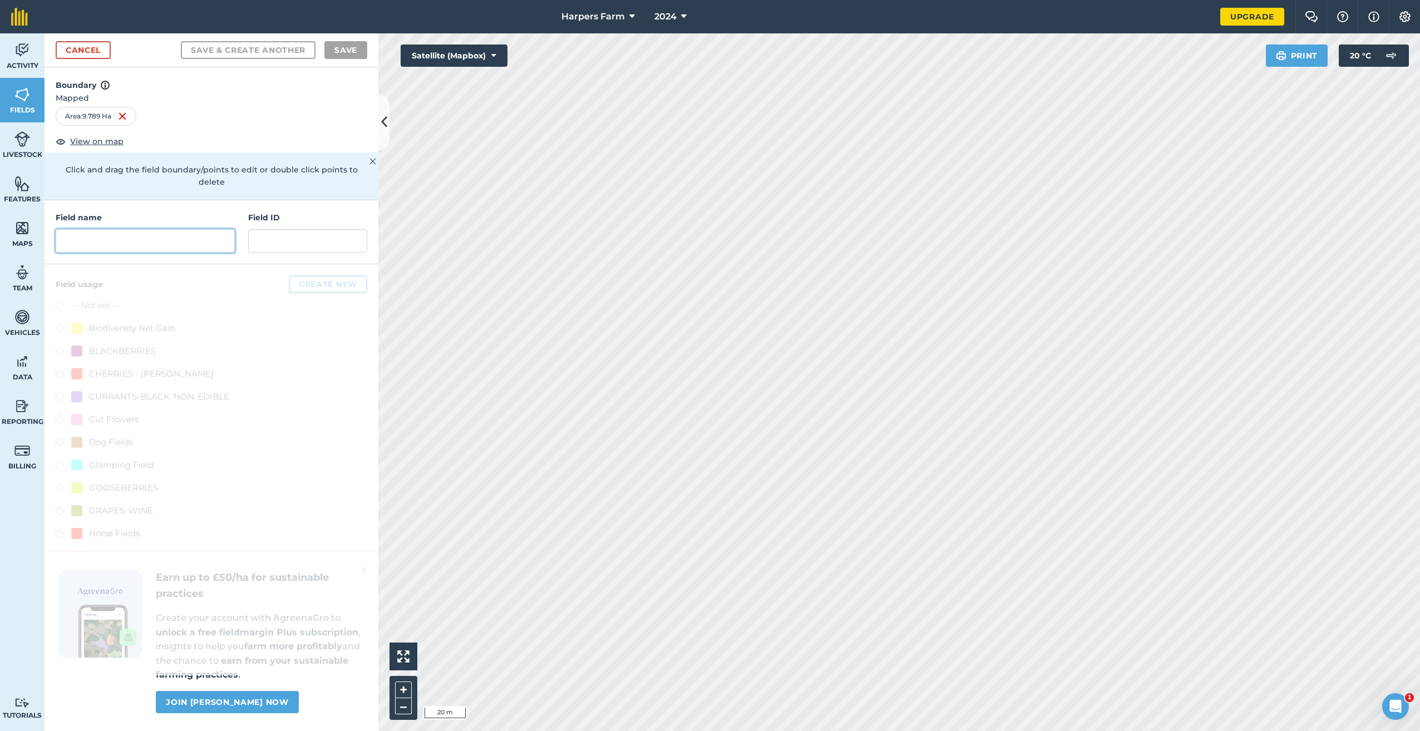
click at [108, 229] on input "text" at bounding box center [145, 240] width 179 height 23
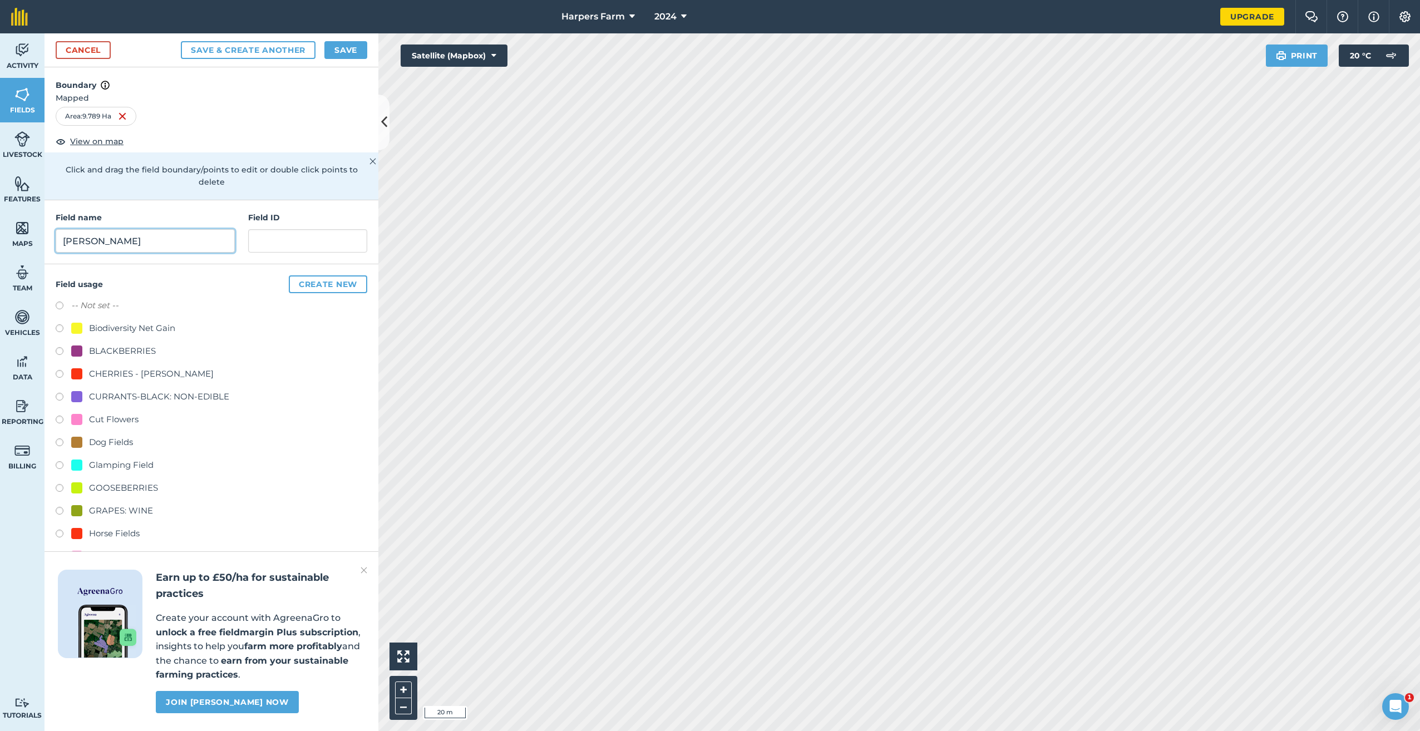
type input "[PERSON_NAME]"
click at [150, 390] on div "CURRANTS-BLACK: NON-EDIBLE" at bounding box center [159, 396] width 140 height 13
radio input "true"
click at [337, 54] on button "Save" at bounding box center [345, 50] width 43 height 18
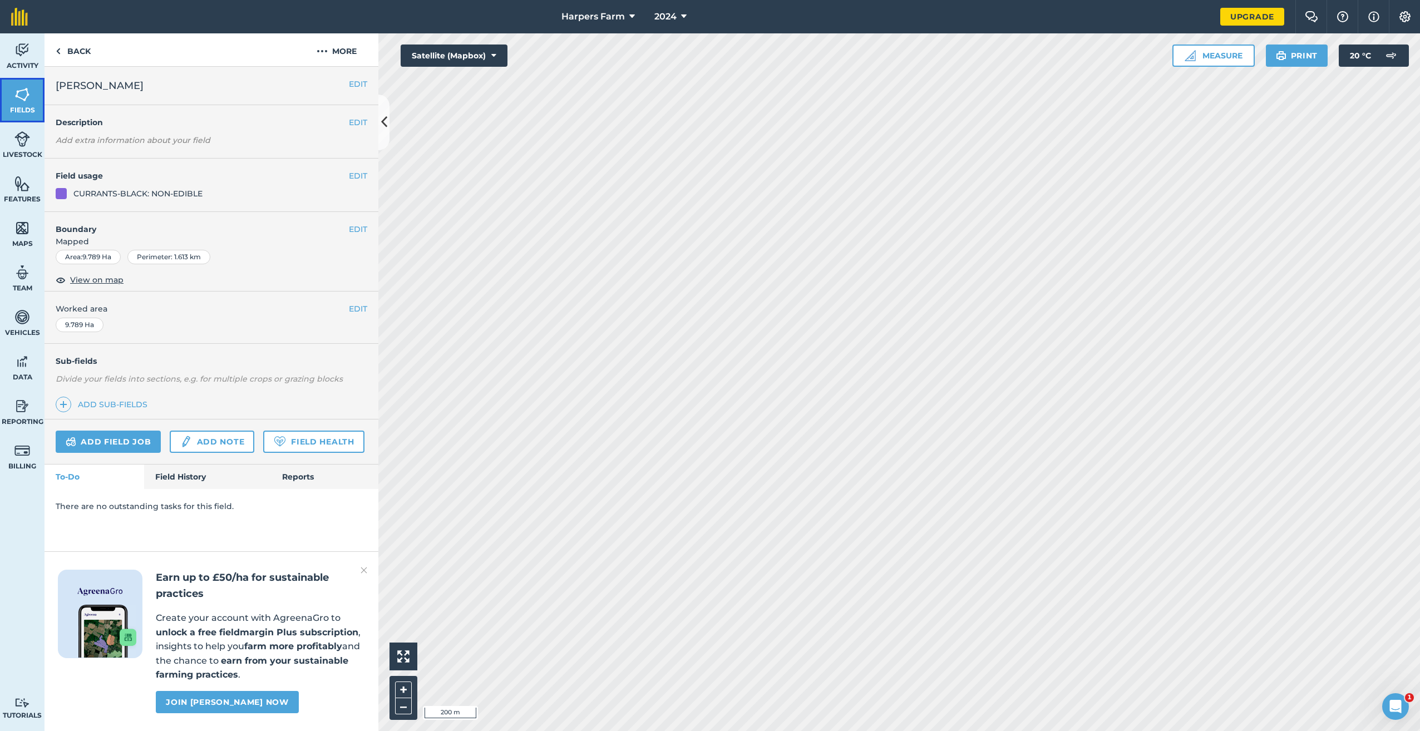
click at [29, 104] on link "Fields" at bounding box center [22, 100] width 45 height 45
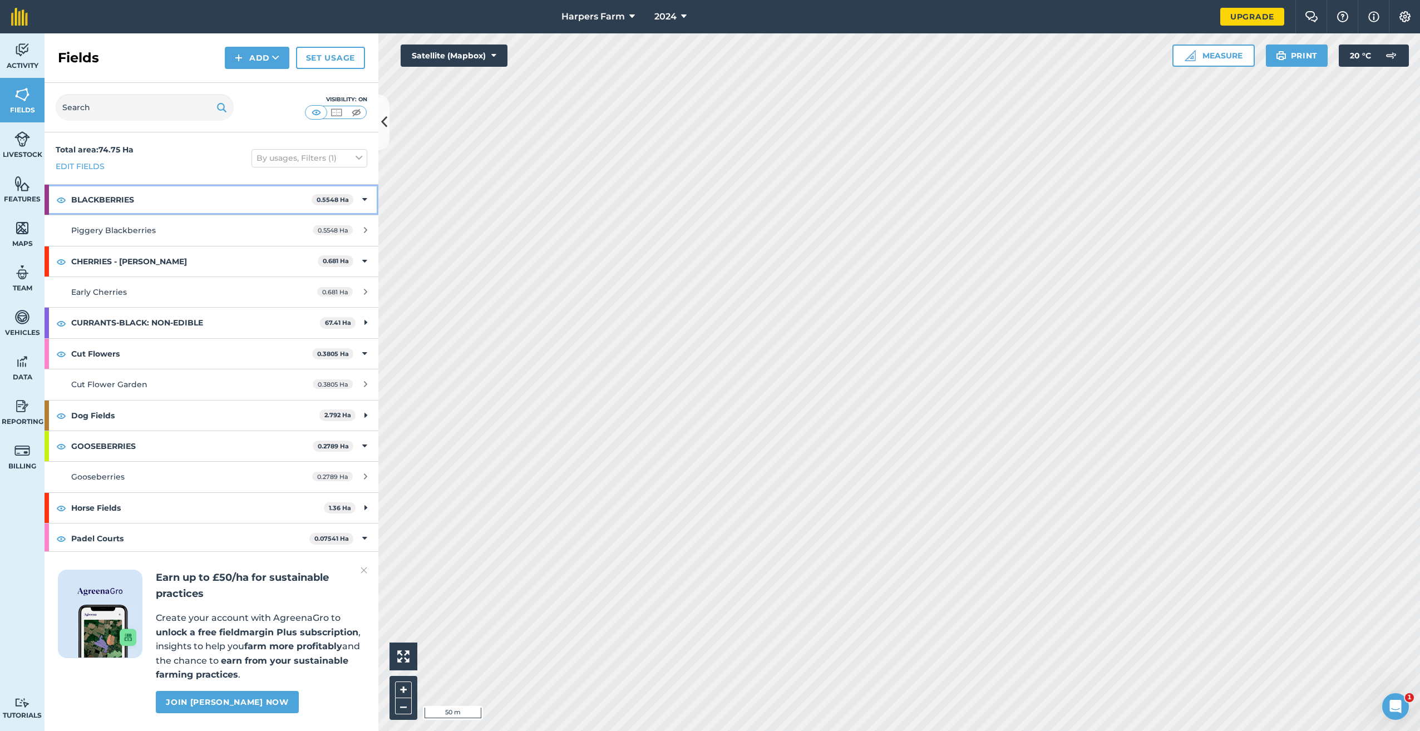
click at [235, 198] on strong "BLACKBERRIES" at bounding box center [191, 200] width 240 height 30
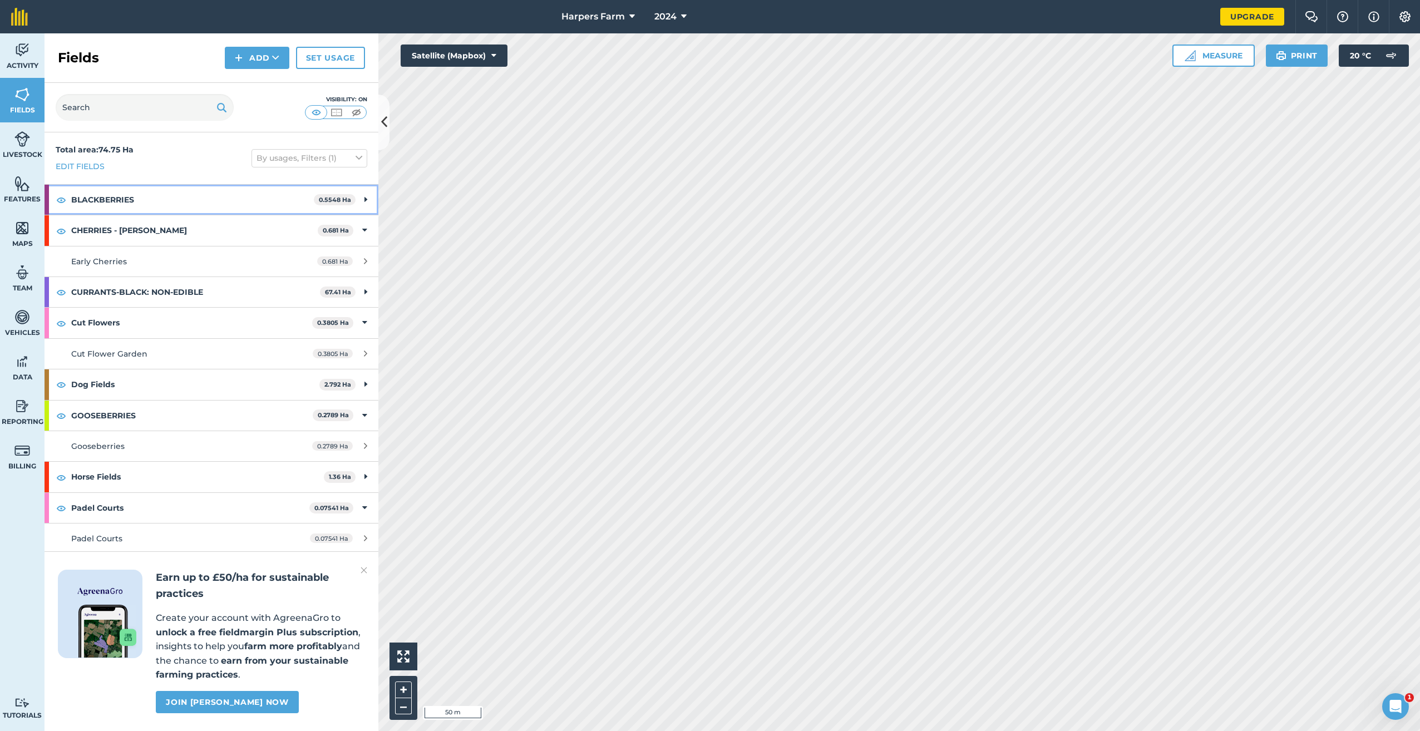
click at [235, 198] on strong "BLACKBERRIES" at bounding box center [192, 200] width 243 height 30
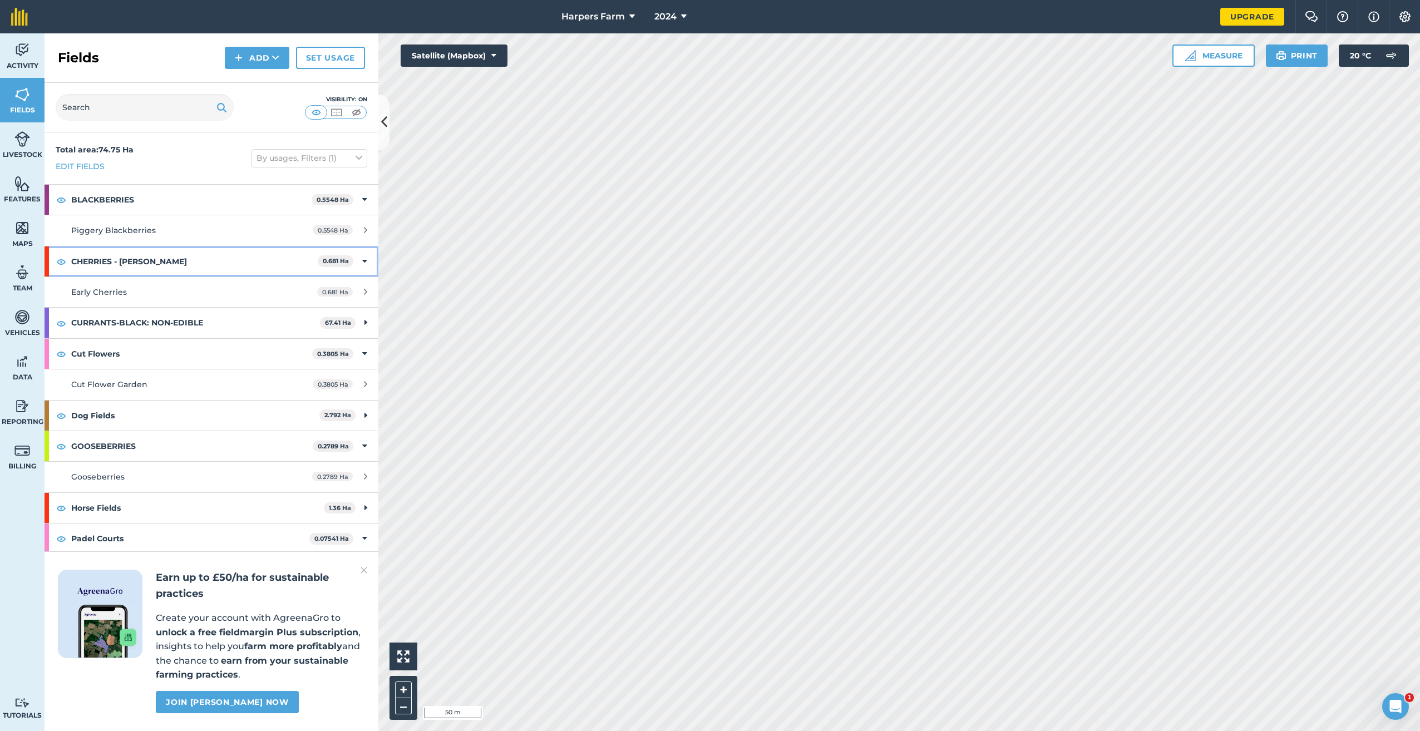
click at [241, 253] on strong "CHERRIES - [PERSON_NAME]" at bounding box center [194, 261] width 246 height 30
click at [241, 253] on strong "CHERRIES - [PERSON_NAME]" at bounding box center [195, 261] width 249 height 30
